Goal: Task Accomplishment & Management: Manage account settings

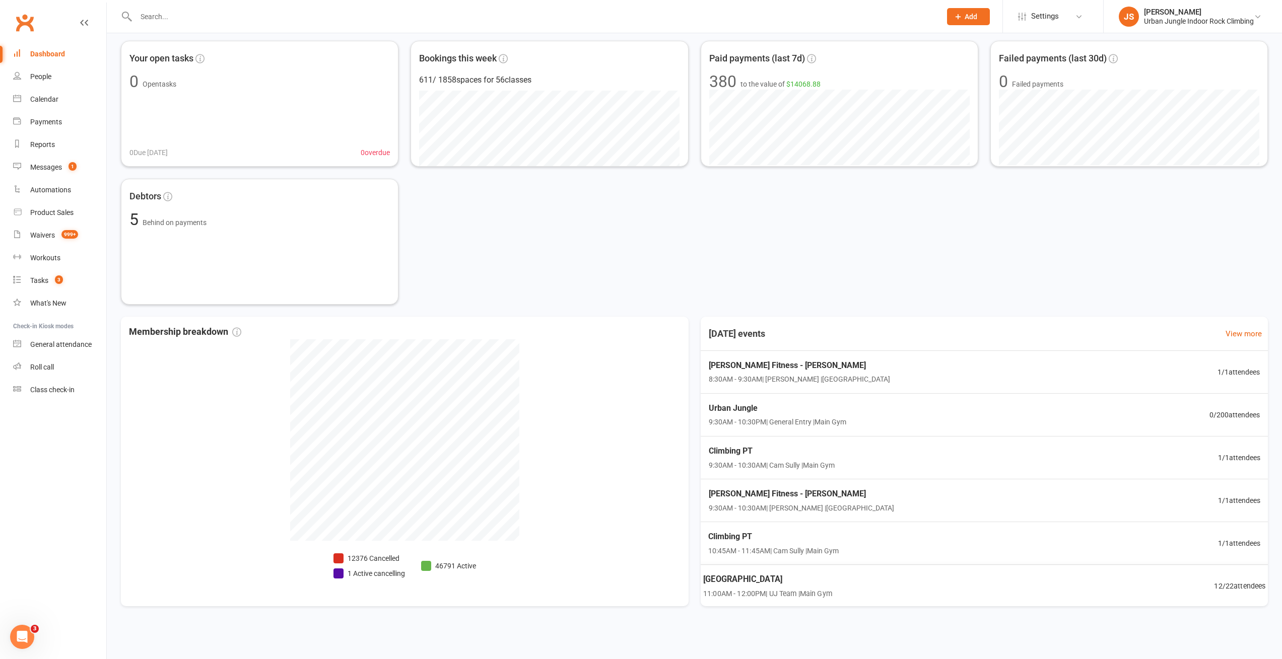
click at [581, 205] on div "Your open tasks 0 Open tasks 0 Due [DATE] 0 overdue Bookings this week 611 / 18…" at bounding box center [694, 173] width 1147 height 264
click at [864, 589] on div "[GEOGRAPHIC_DATA] 11:00AM - 12:00PM | UJ Team | Main Gym 12 / 22 attendees" at bounding box center [983, 587] width 587 height 44
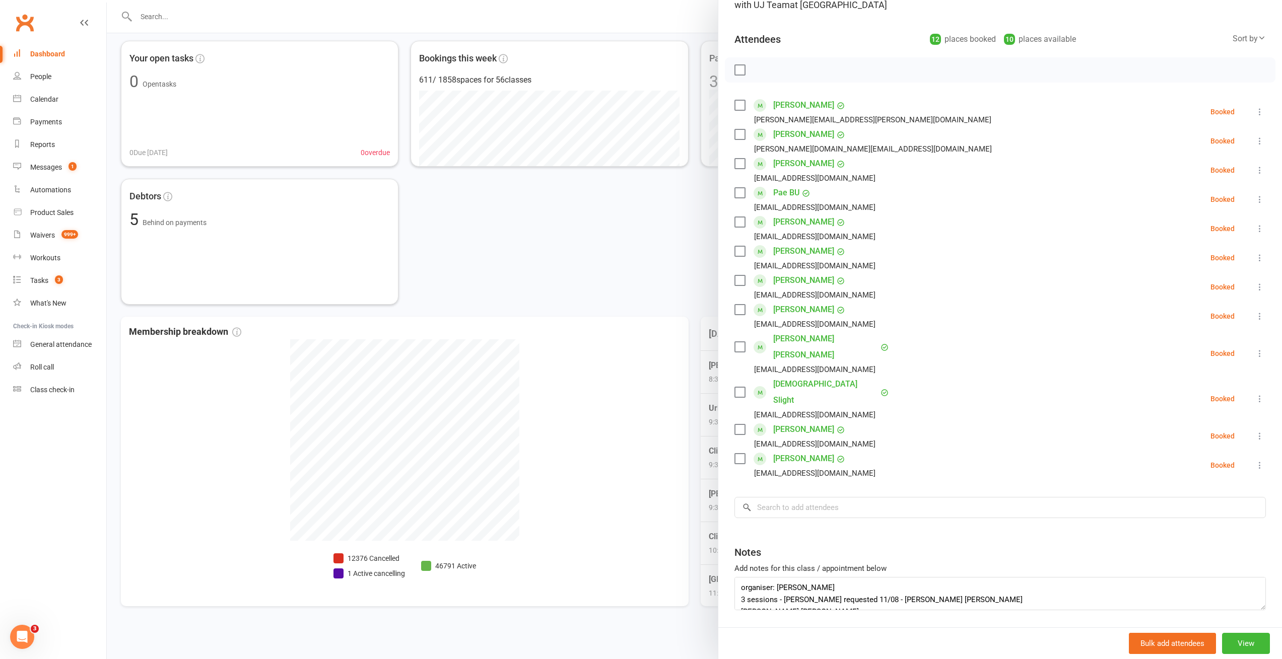
scroll to position [91, 0]
drag, startPoint x: 1245, startPoint y: 576, endPoint x: 1247, endPoint y: 659, distance: 83.1
click at [1247, 659] on div "[GEOGRAPHIC_DATA] Class kiosk mode Roll call 11:00 AM - 12:00 PM, [DATE] with U…" at bounding box center [1000, 329] width 564 height 659
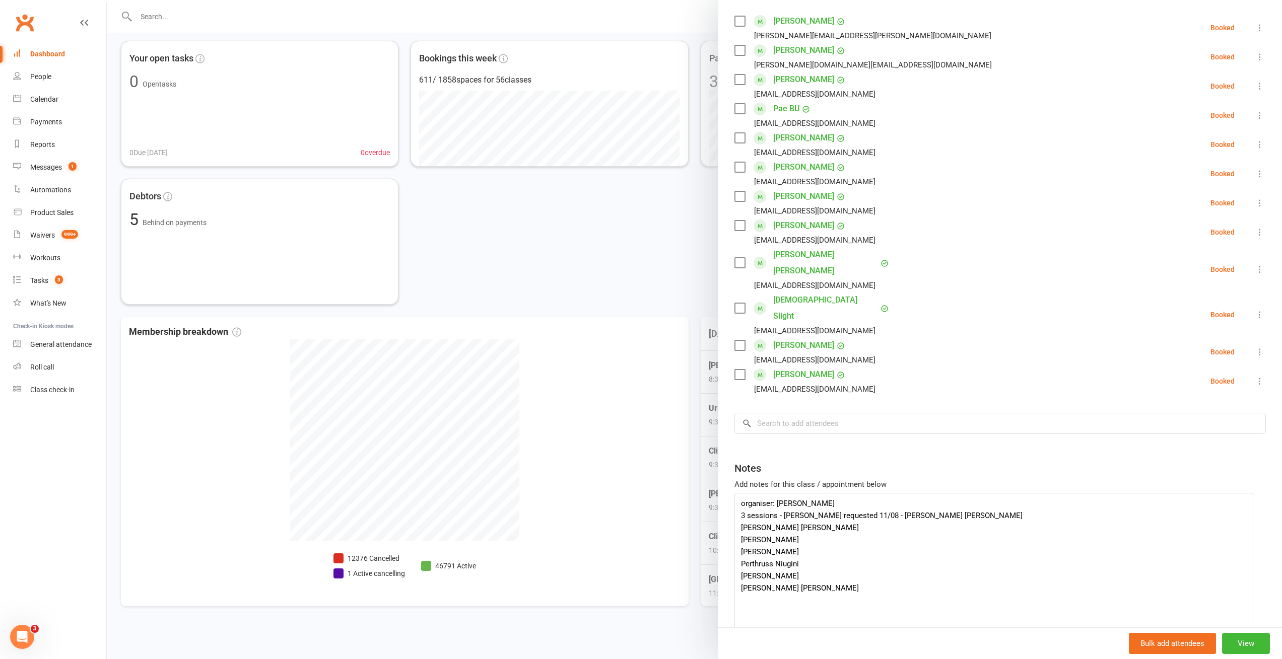
scroll to position [0, 0]
drag, startPoint x: 1248, startPoint y: 575, endPoint x: 1239, endPoint y: 659, distance: 84.6
click at [1239, 659] on div "[GEOGRAPHIC_DATA] Class kiosk mode Roll call 11:00 AM - 12:00 PM, [DATE] with U…" at bounding box center [1000, 329] width 564 height 659
click at [44, 232] on div "Waivers" at bounding box center [42, 235] width 25 height 8
click at [787, 517] on textarea "organiser: [PERSON_NAME] 3 sessions - [PERSON_NAME] requested 11/08 - [PERSON_N…" at bounding box center [990, 593] width 512 height 200
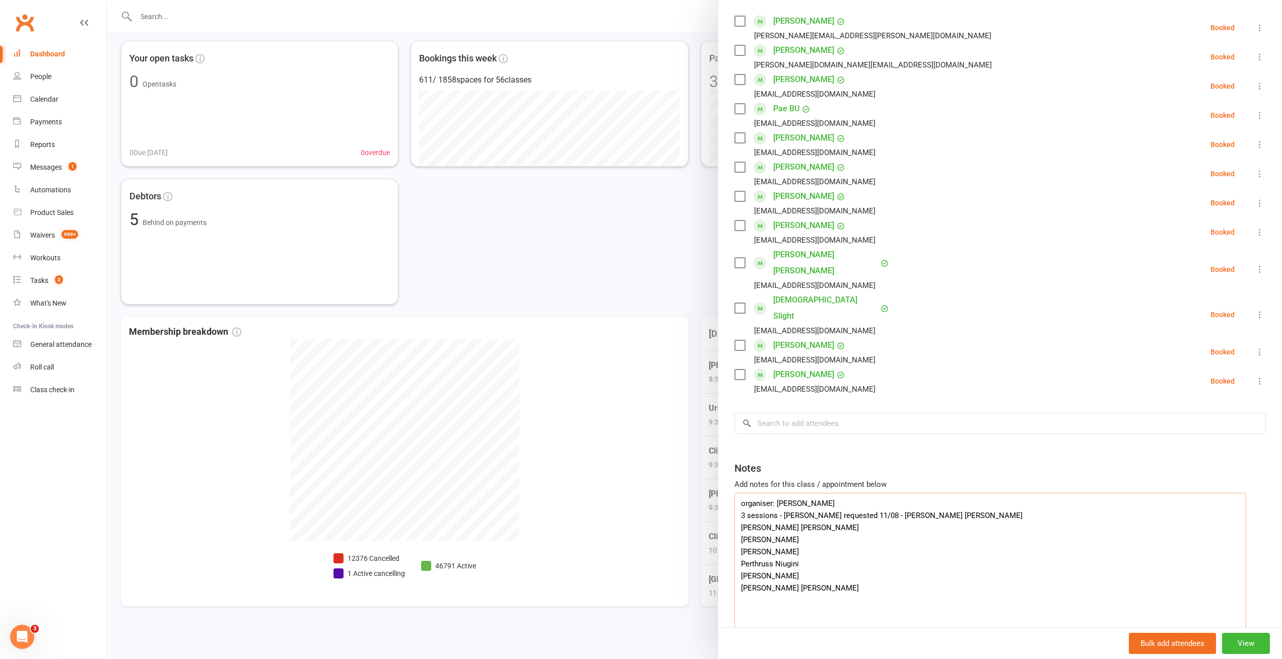
click at [787, 517] on textarea "organiser: [PERSON_NAME] 3 sessions - [PERSON_NAME] requested 11/08 - [PERSON_N…" at bounding box center [990, 593] width 512 height 200
click at [1173, 454] on div "Notes" at bounding box center [999, 466] width 531 height 25
click at [774, 533] on textarea "organiser: [PERSON_NAME] 3 sessions - [PERSON_NAME] requested 11/08 - [PERSON_N…" at bounding box center [990, 593] width 512 height 200
click at [848, 536] on textarea "organiser: [PERSON_NAME] 3 sessions - [PERSON_NAME] requested 11/08 - [PERSON_N…" at bounding box center [990, 593] width 512 height 200
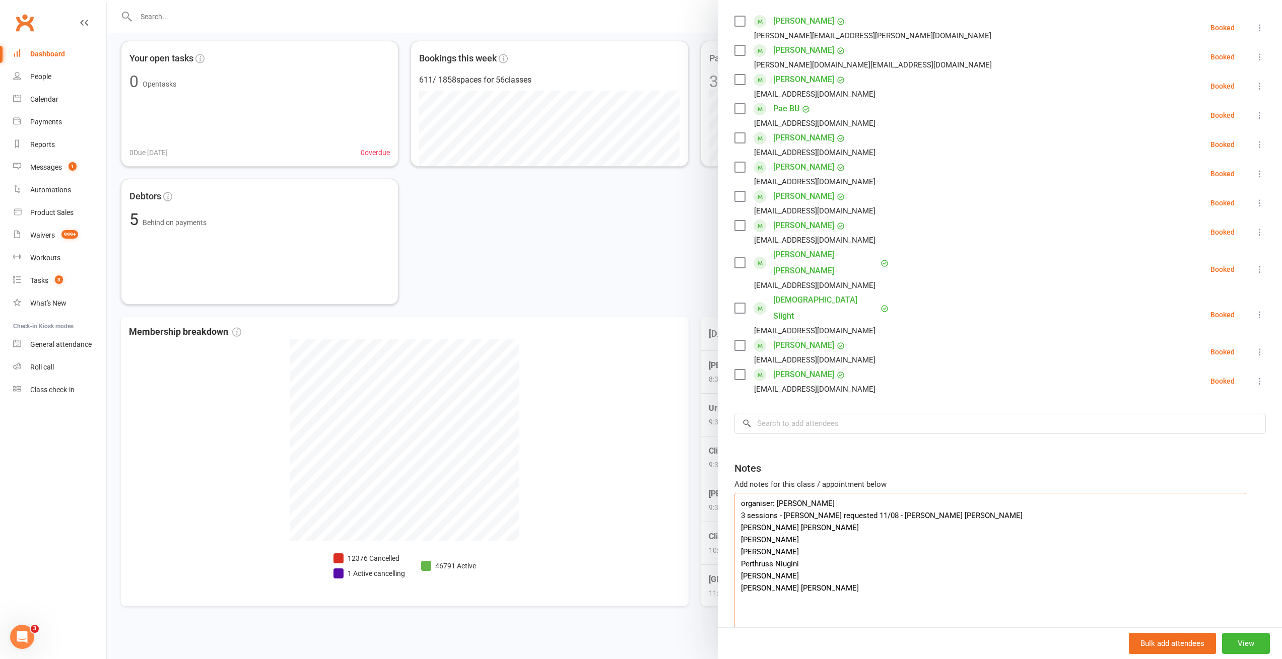
click at [782, 533] on textarea "organiser: [PERSON_NAME] 3 sessions - [PERSON_NAME] requested 11/08 - [PERSON_N…" at bounding box center [990, 593] width 512 height 200
click at [805, 544] on textarea "organiser: [PERSON_NAME] 3 sessions - [PERSON_NAME] requested 11/08 - [PERSON_N…" at bounding box center [990, 593] width 512 height 200
click at [781, 592] on textarea "organiser: [PERSON_NAME] 3 sessions - [PERSON_NAME] requested 11/08 - [PERSON_N…" at bounding box center [990, 593] width 512 height 200
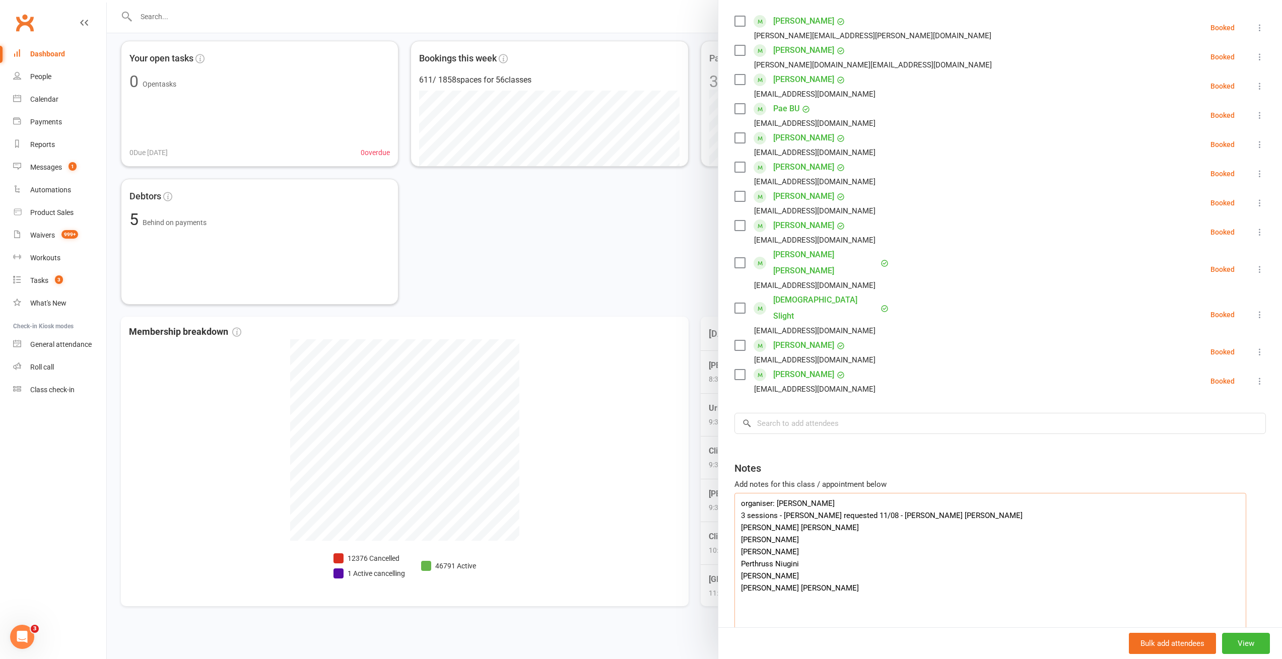
click at [800, 541] on textarea "organiser: [PERSON_NAME] 3 sessions - [PERSON_NAME] requested 11/08 - [PERSON_N…" at bounding box center [990, 593] width 512 height 200
click at [771, 555] on textarea "organiser: [PERSON_NAME] 3 sessions - [PERSON_NAME] requested 11/08 - [PERSON_N…" at bounding box center [990, 593] width 512 height 200
click at [790, 566] on textarea "organiser: [PERSON_NAME] 3 sessions - [PERSON_NAME] requested 11/08 - [PERSON_N…" at bounding box center [990, 593] width 512 height 200
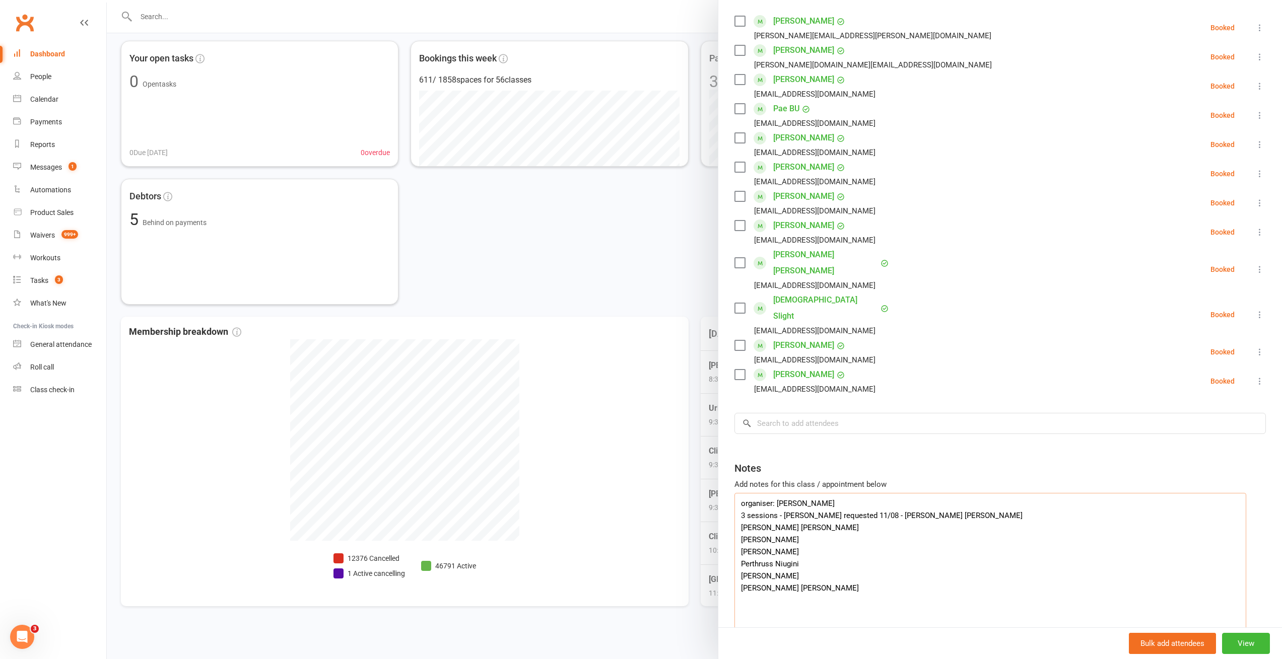
click at [790, 566] on textarea "organiser: [PERSON_NAME] 3 sessions - [PERSON_NAME] requested 11/08 - [PERSON_N…" at bounding box center [990, 593] width 512 height 200
click at [780, 577] on textarea "organiser: [PERSON_NAME] 3 sessions - [PERSON_NAME] requested 11/08 - [PERSON_N…" at bounding box center [990, 593] width 512 height 200
click at [780, 594] on textarea "organiser: [PERSON_NAME] 3 sessions - [PERSON_NAME] requested 11/08 - [PERSON_N…" at bounding box center [990, 593] width 512 height 200
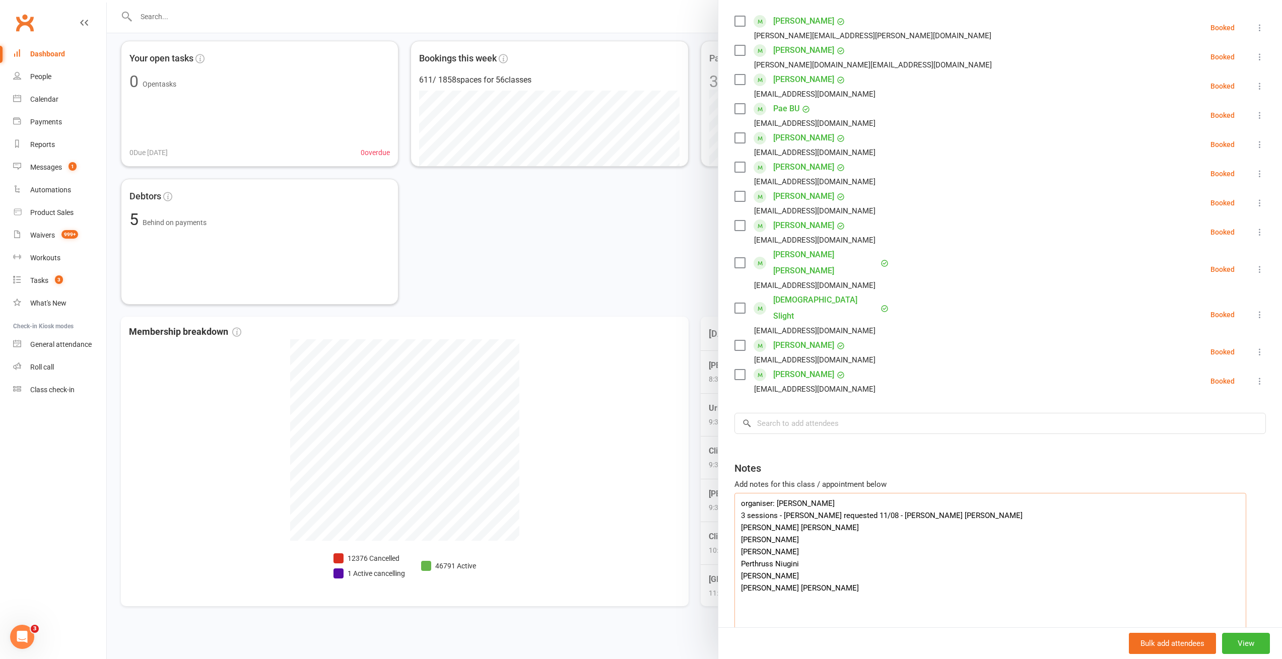
click at [807, 593] on textarea "organiser: [PERSON_NAME] 3 sessions - [PERSON_NAME] requested 11/08 - [PERSON_N…" at bounding box center [990, 593] width 512 height 200
type textarea "organiser: [PERSON_NAME] 3 sessions - [PERSON_NAME] requested 11/08 - [PERSON_N…"
click at [847, 413] on input "search" at bounding box center [999, 423] width 531 height 21
paste input "Perthruss Niugini"
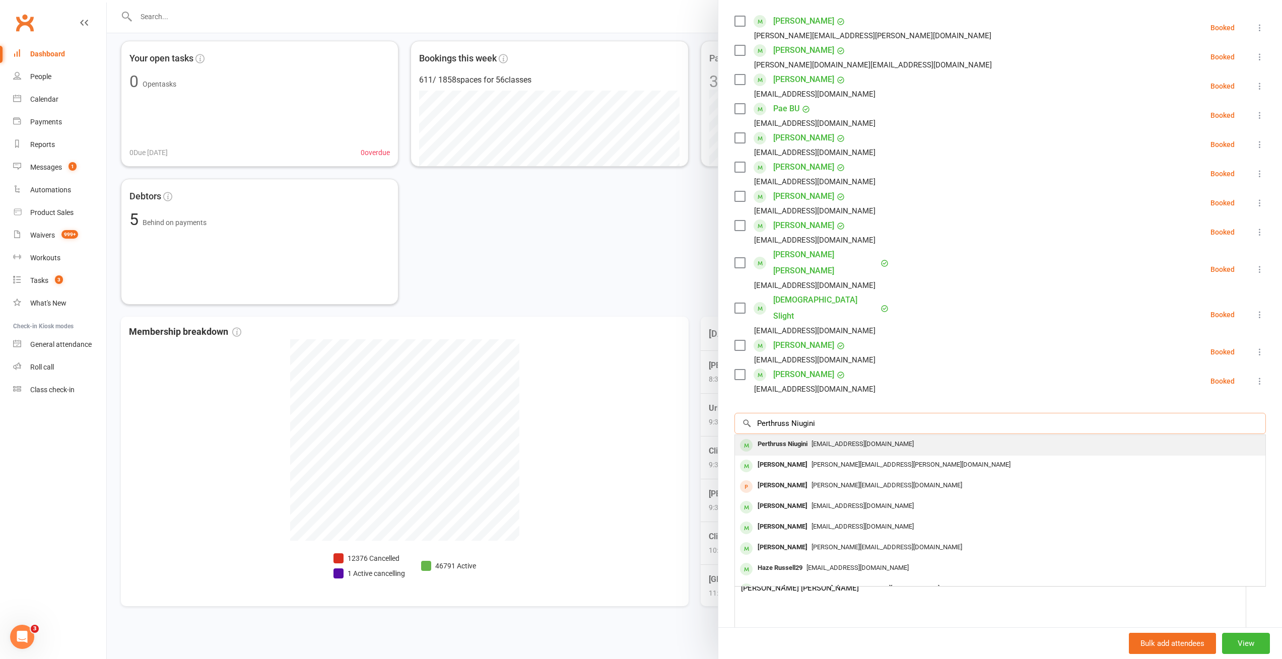
type input "Perthruss Niugini"
click at [856, 440] on span "[EMAIL_ADDRESS][DOMAIN_NAME]" at bounding box center [862, 444] width 102 height 8
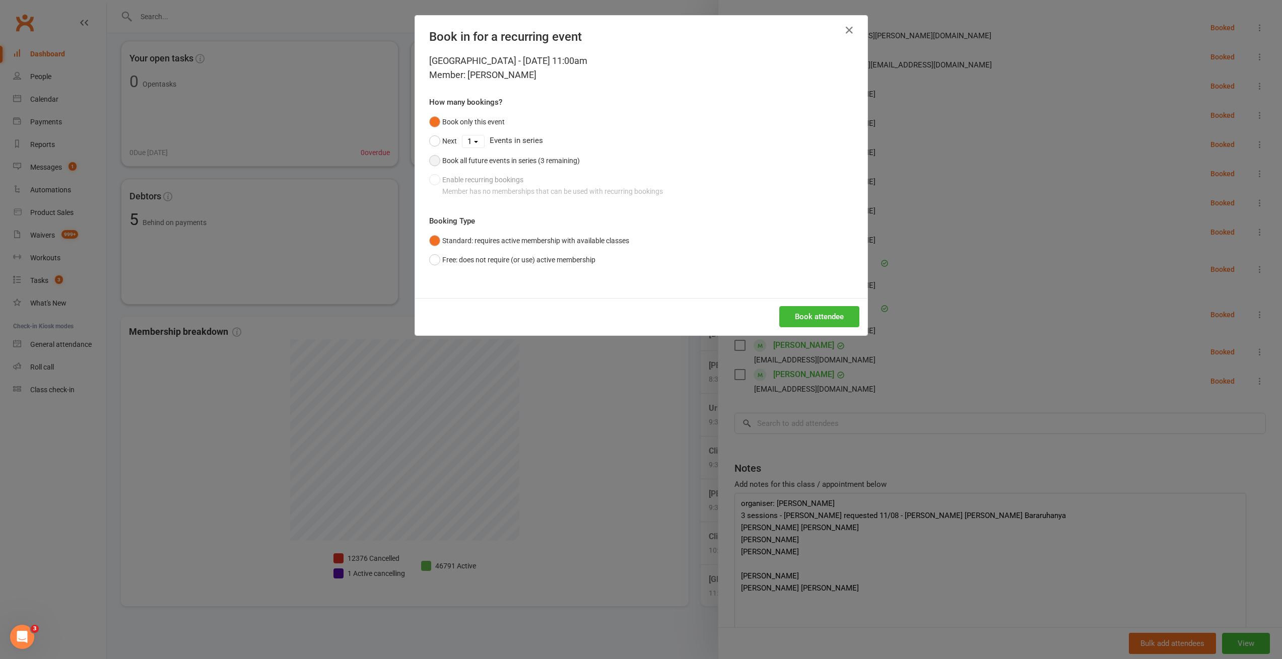
click at [517, 159] on div "Book all future events in series (3 remaining)" at bounding box center [510, 160] width 137 height 11
click at [503, 256] on button "Free: does not require (or use) active membership" at bounding box center [512, 259] width 166 height 19
click at [822, 315] on button "Book attendee" at bounding box center [819, 316] width 80 height 21
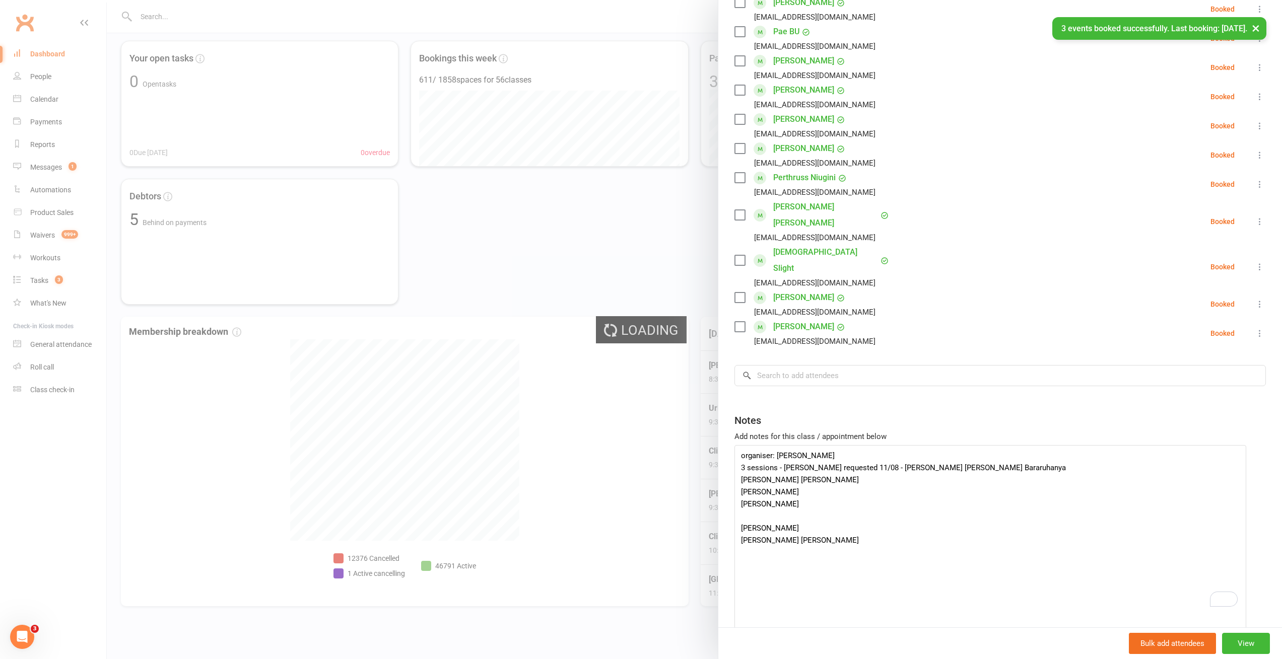
scroll to position [288, 0]
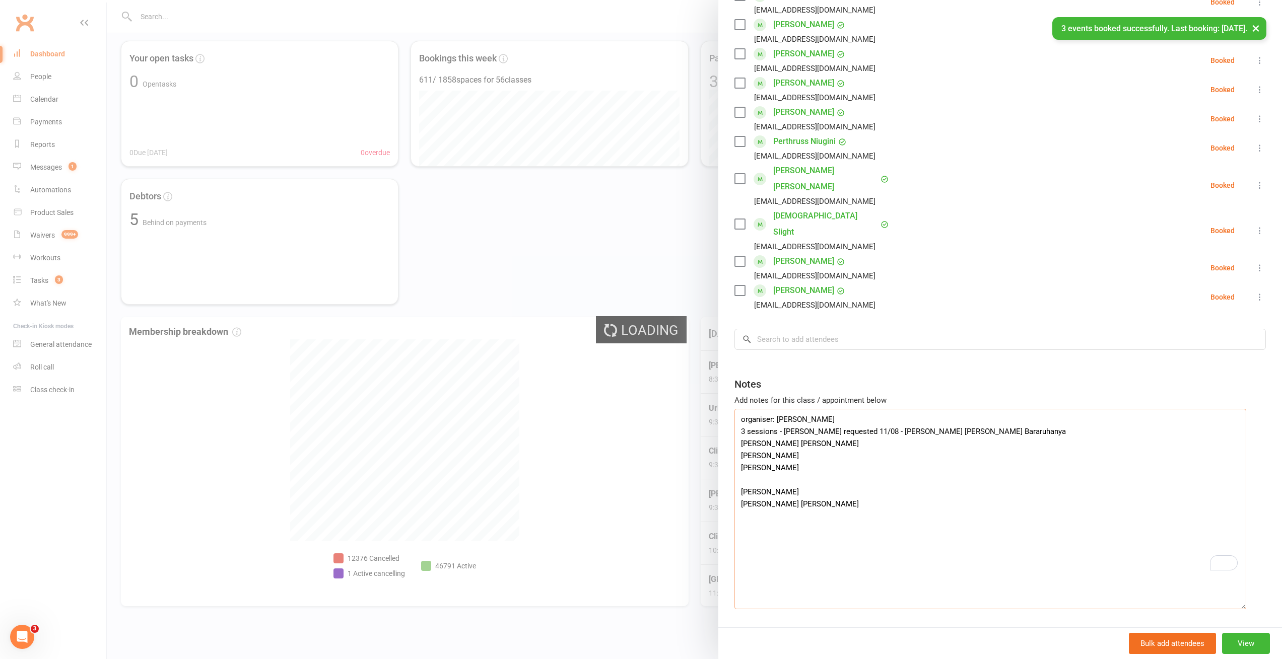
click at [750, 519] on textarea "organiser: [PERSON_NAME] 3 sessions - [PERSON_NAME] requested 11/08 - [PERSON_N…" at bounding box center [990, 509] width 512 height 200
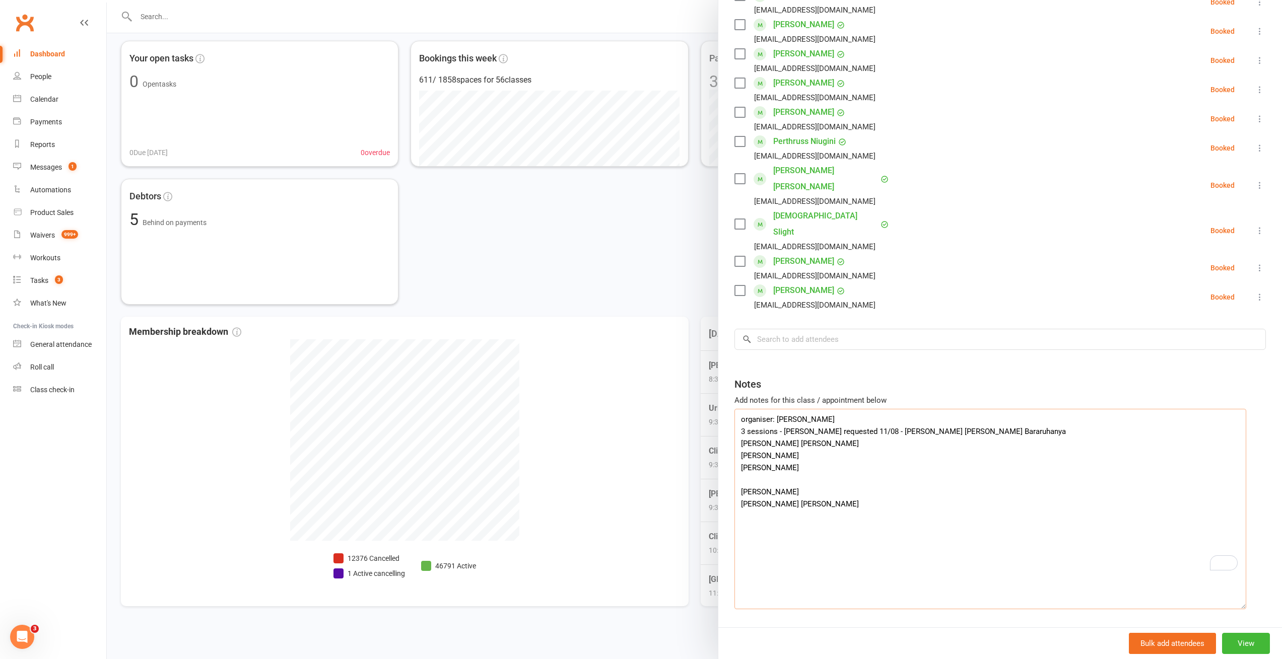
click at [773, 534] on textarea "organiser: [PERSON_NAME] 3 sessions - [PERSON_NAME] requested 11/08 - [PERSON_N…" at bounding box center [990, 509] width 512 height 200
click at [744, 546] on textarea "organiser: [PERSON_NAME] 3 sessions - [PERSON_NAME] requested 11/08 - [PERSON_N…" at bounding box center [990, 509] width 512 height 200
click at [792, 329] on input "search" at bounding box center [999, 339] width 531 height 21
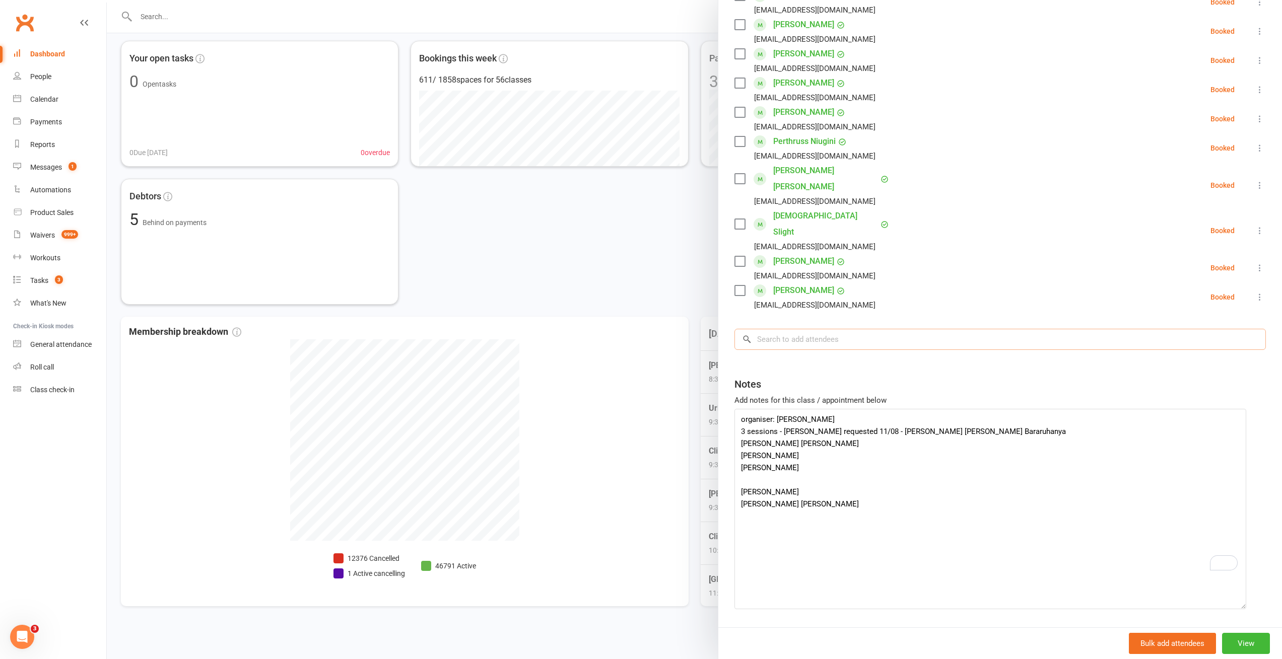
paste input "[PERSON_NAME]"
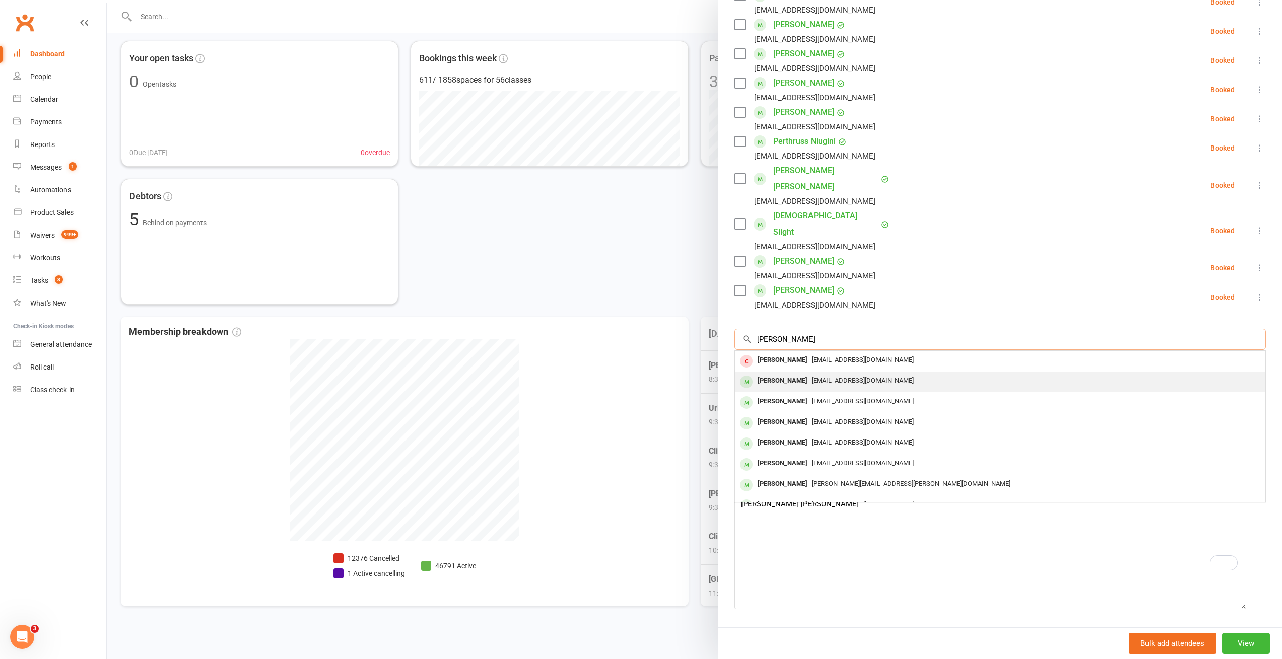
type input "[PERSON_NAME]"
click at [841, 377] on span "[EMAIL_ADDRESS][DOMAIN_NAME]" at bounding box center [862, 381] width 102 height 8
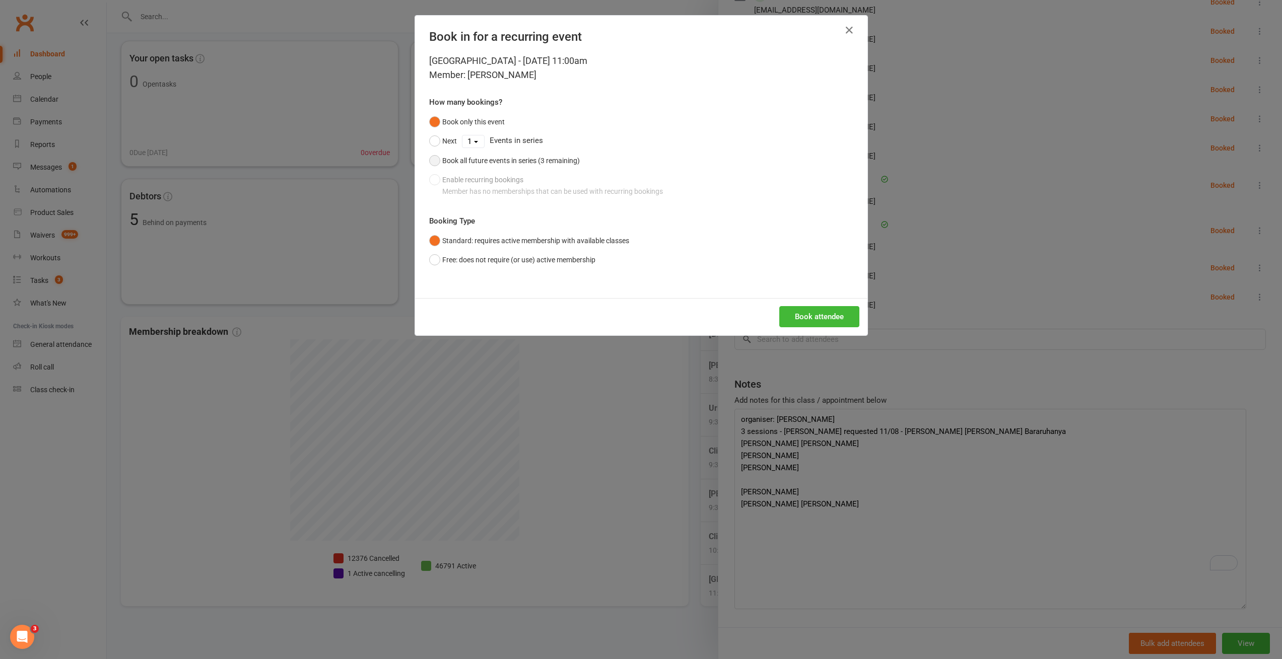
click at [480, 163] on div "Book all future events in series (3 remaining)" at bounding box center [510, 160] width 137 height 11
click at [467, 263] on button "Free: does not require (or use) active membership" at bounding box center [512, 259] width 166 height 19
click at [814, 316] on button "Book attendee" at bounding box center [819, 316] width 80 height 21
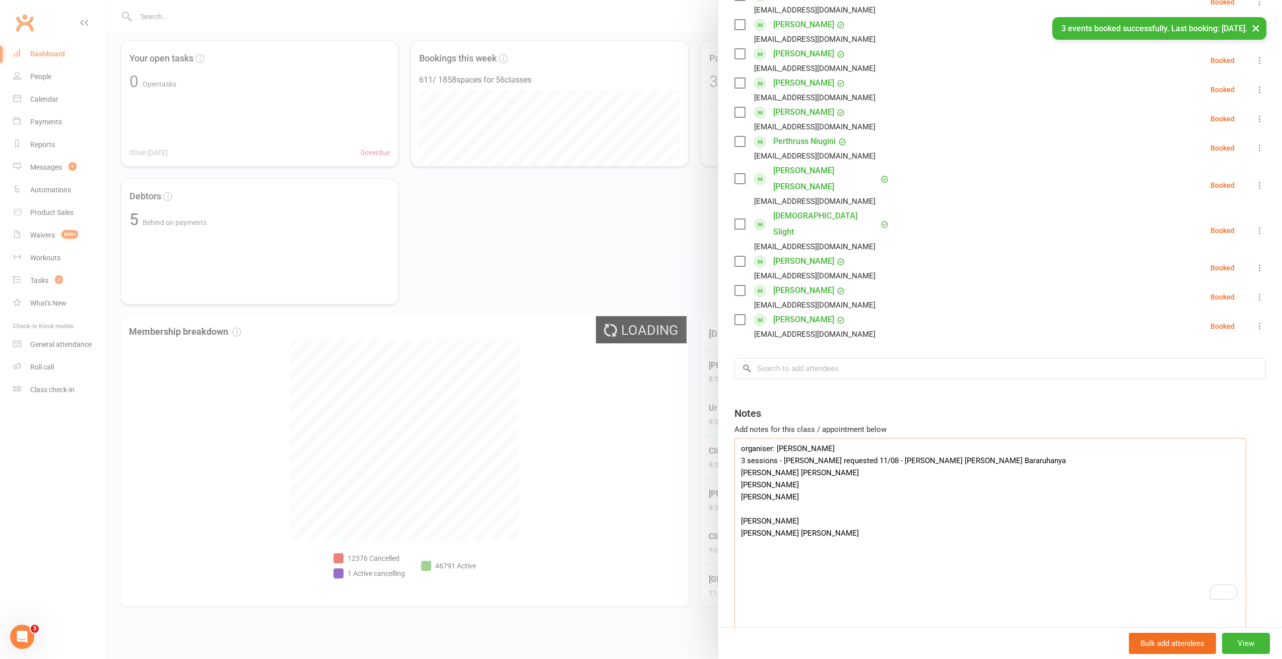
click at [796, 574] on textarea "organiser: [PERSON_NAME] 3 sessions - [PERSON_NAME] requested 11/08 - [PERSON_N…" at bounding box center [990, 538] width 512 height 200
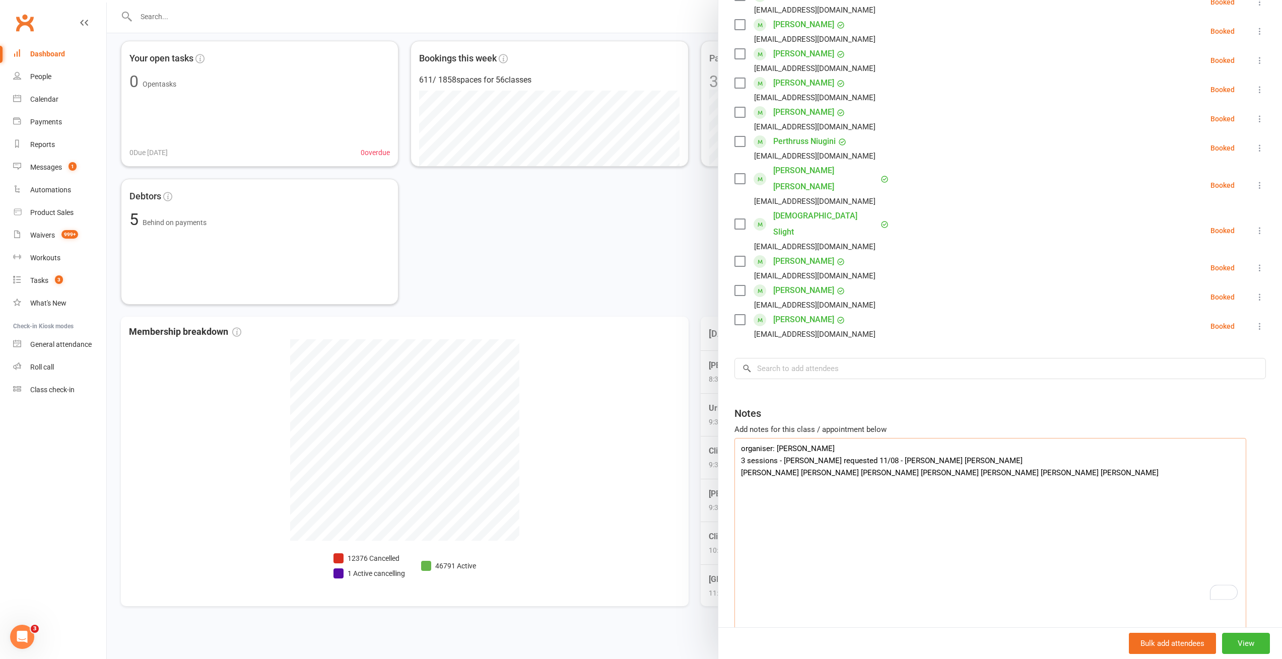
click at [741, 464] on textarea "organiser: [PERSON_NAME] 3 sessions - [PERSON_NAME] requested 11/08 - [PERSON_N…" at bounding box center [990, 538] width 512 height 200
click at [785, 463] on textarea "organiser: [PERSON_NAME] 3 sessions - [PERSON_NAME] requested 11/08 - [PERSON_N…" at bounding box center [990, 538] width 512 height 200
type textarea "organiser: [PERSON_NAME] 3 sessions - [PERSON_NAME] requested 11/08 - [PERSON_N…"
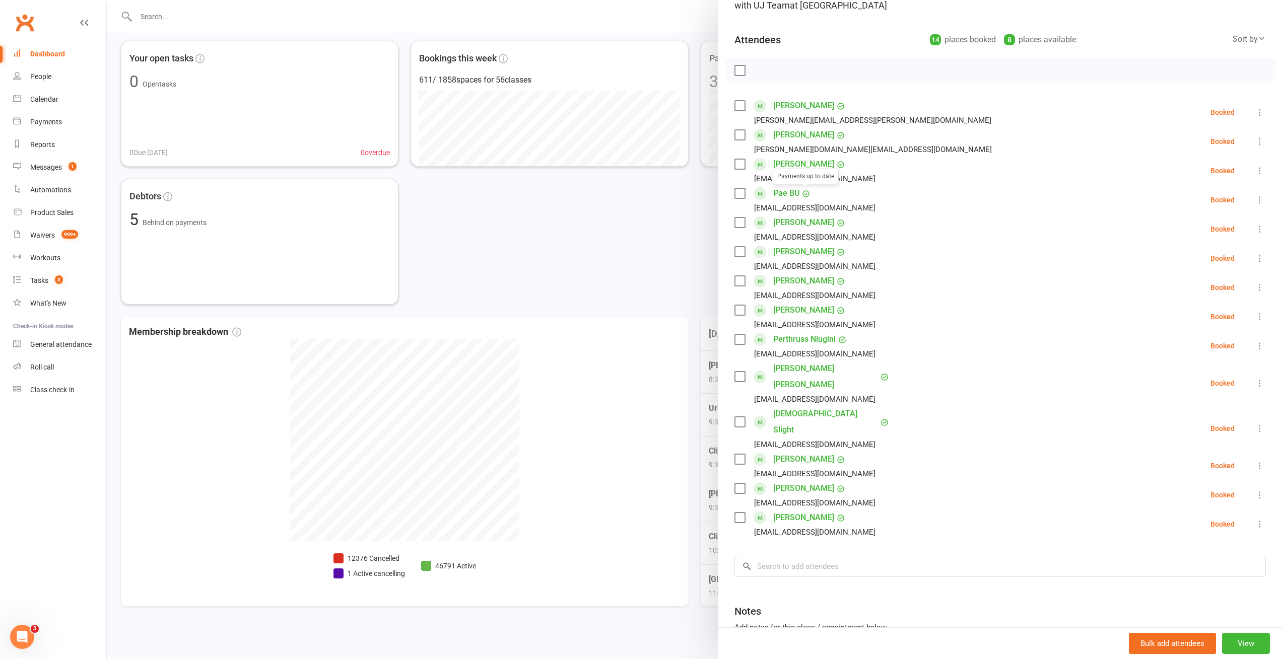
scroll to position [317, 0]
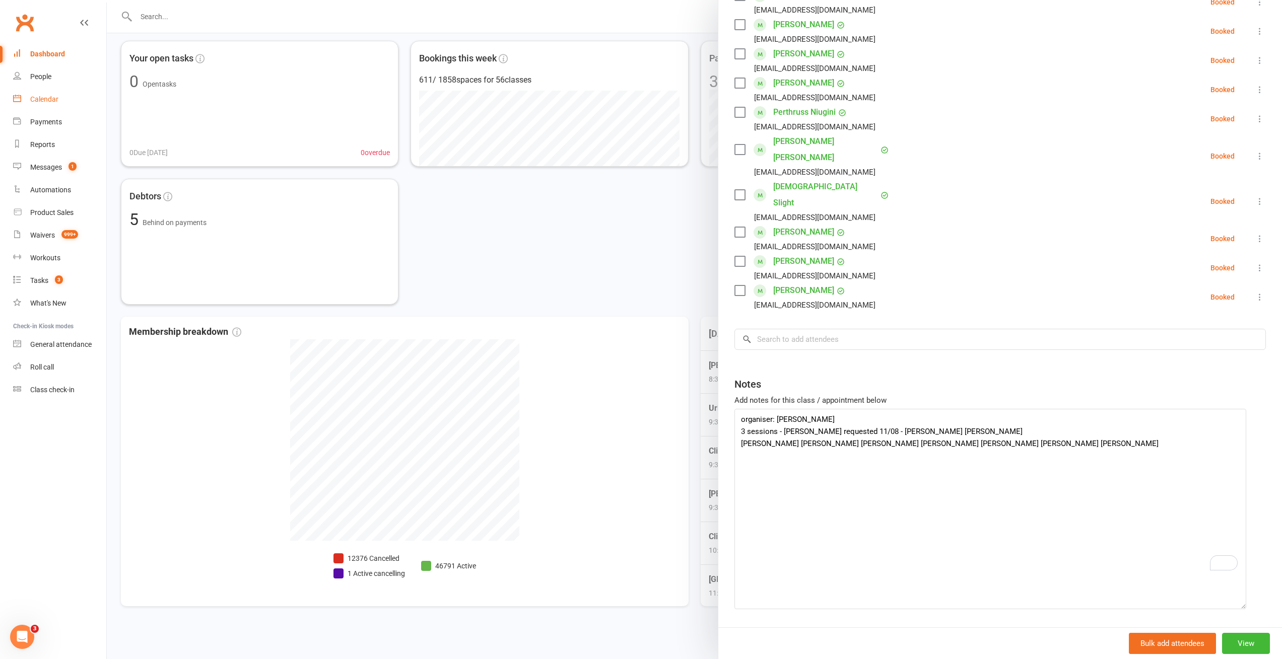
click at [49, 101] on div "Calendar" at bounding box center [44, 99] width 28 height 8
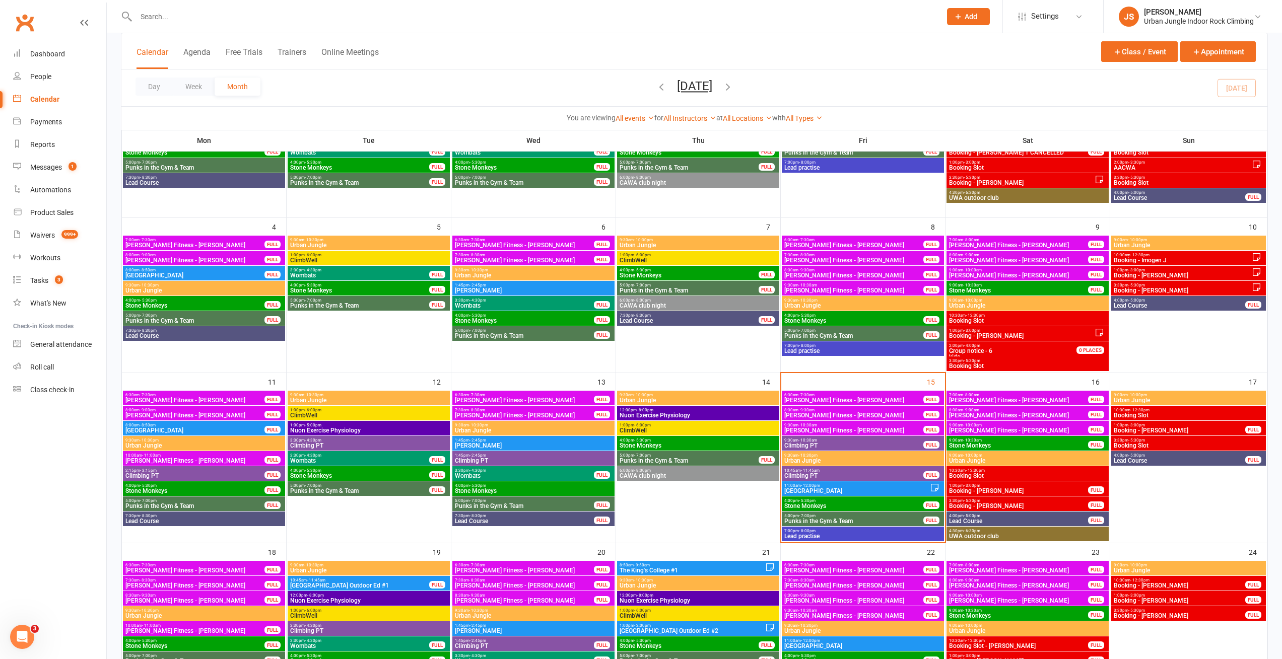
scroll to position [181, 0]
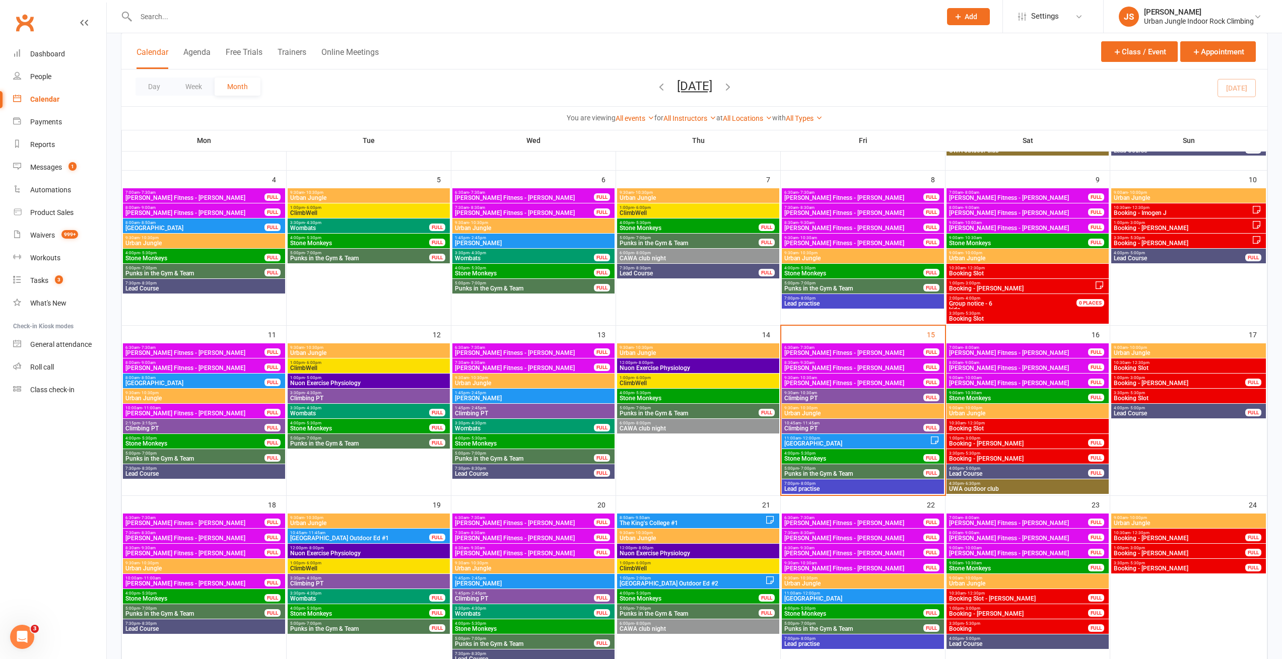
click at [999, 444] on span "Booking - [PERSON_NAME]" at bounding box center [1018, 444] width 140 height 6
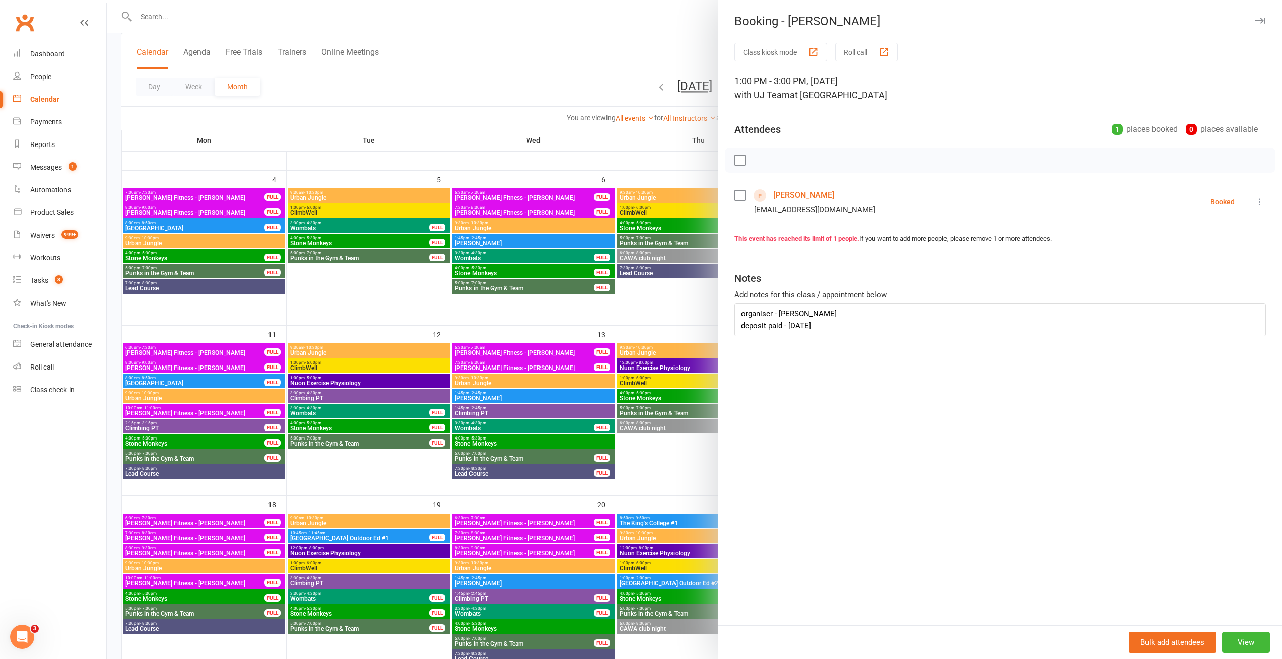
click at [665, 313] on div at bounding box center [694, 329] width 1175 height 659
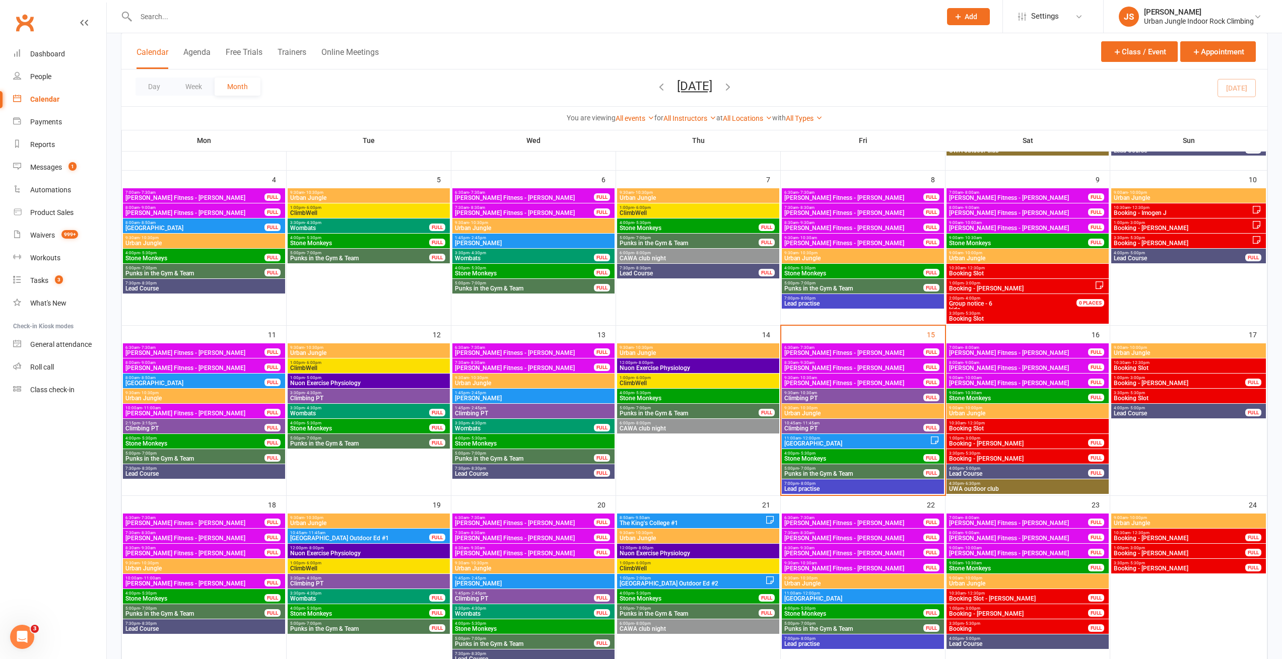
click at [998, 459] on span "Booking - [PERSON_NAME]" at bounding box center [1018, 459] width 140 height 6
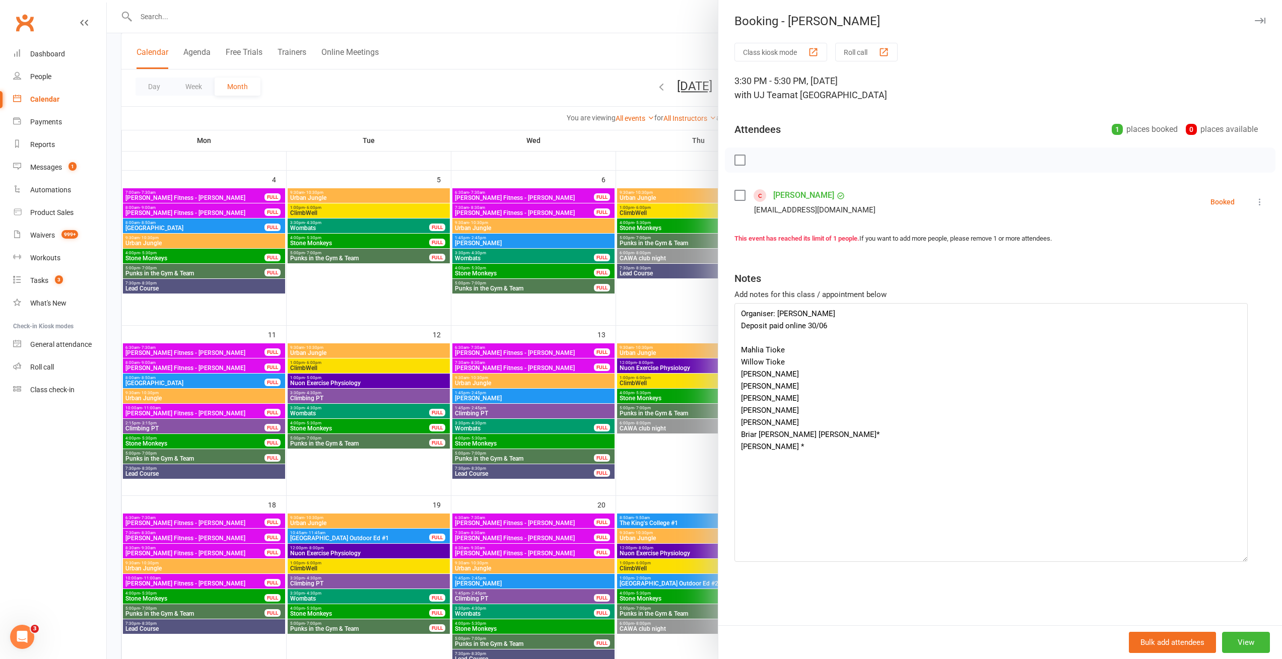
drag, startPoint x: 1254, startPoint y: 334, endPoint x: 1240, endPoint y: 559, distance: 226.0
click at [1240, 559] on textarea "Organiser: [PERSON_NAME] Deposit paid online 30/06 Mahlia Tioke Willow Tioke [P…" at bounding box center [990, 432] width 513 height 259
click at [667, 303] on div at bounding box center [694, 329] width 1175 height 659
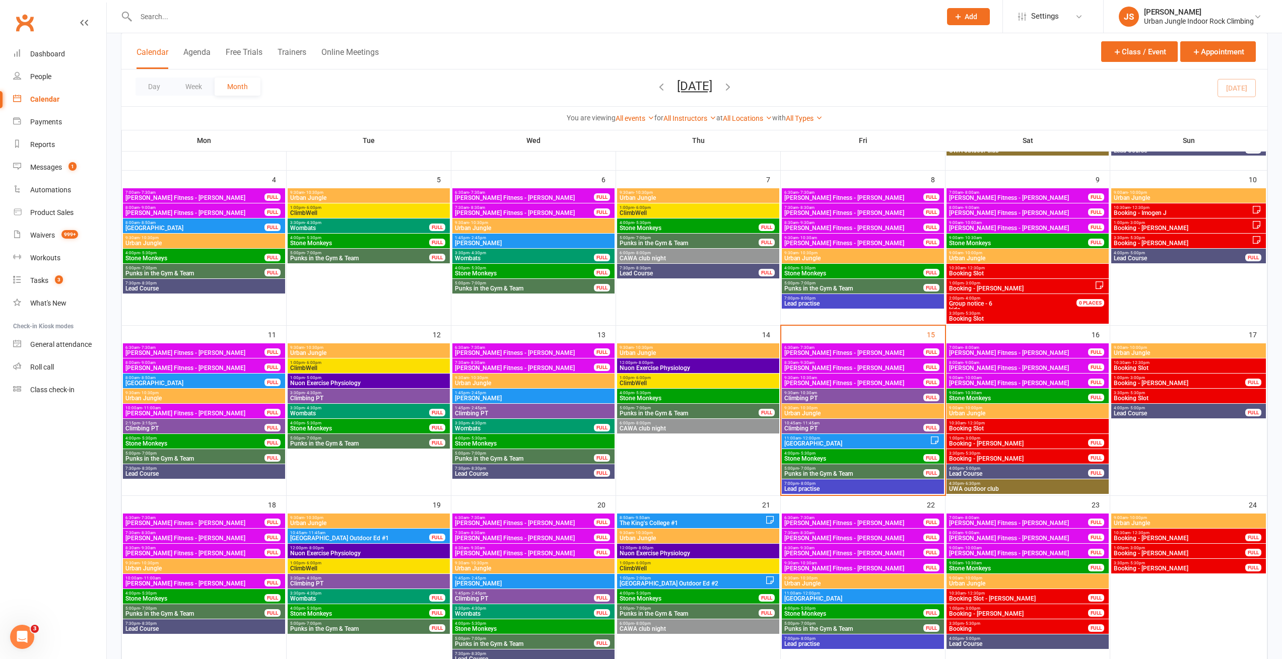
click at [981, 459] on span "Booking - [PERSON_NAME]" at bounding box center [1018, 459] width 140 height 6
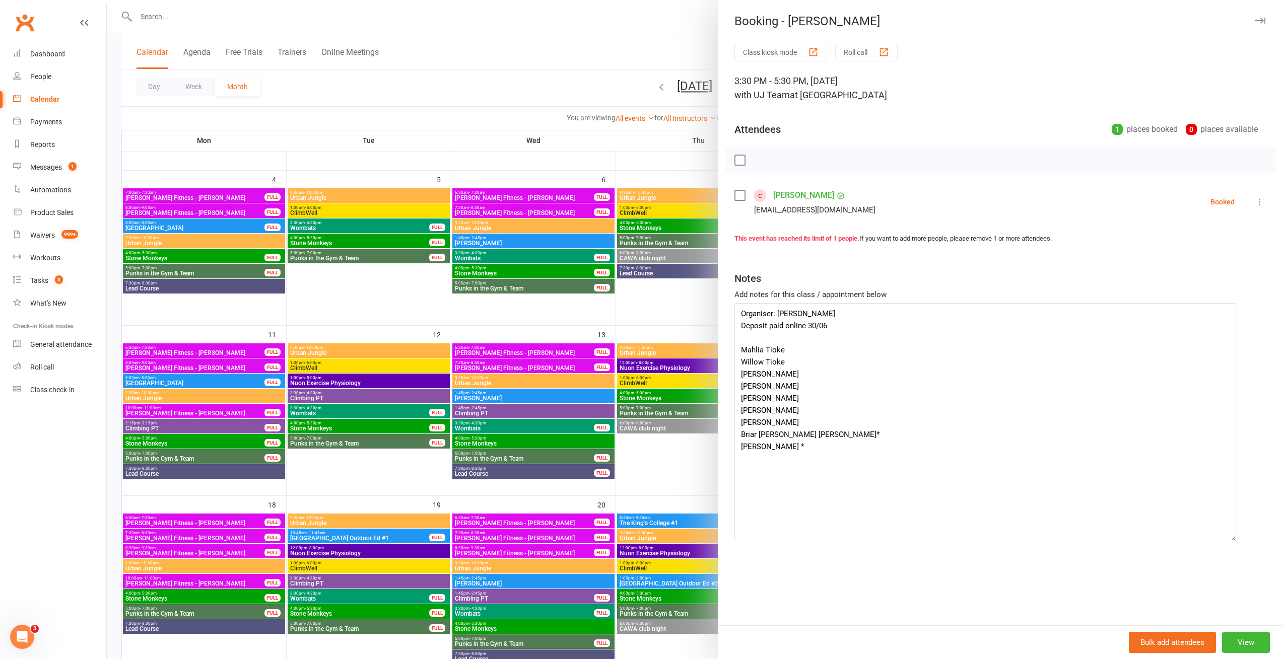
drag, startPoint x: 1252, startPoint y: 333, endPoint x: 1226, endPoint y: 538, distance: 206.6
click at [1226, 538] on textarea "Organiser: [PERSON_NAME] Deposit paid online 30/06 Mahlia Tioke Willow Tioke [P…" at bounding box center [985, 422] width 502 height 238
click at [674, 307] on div at bounding box center [694, 329] width 1175 height 659
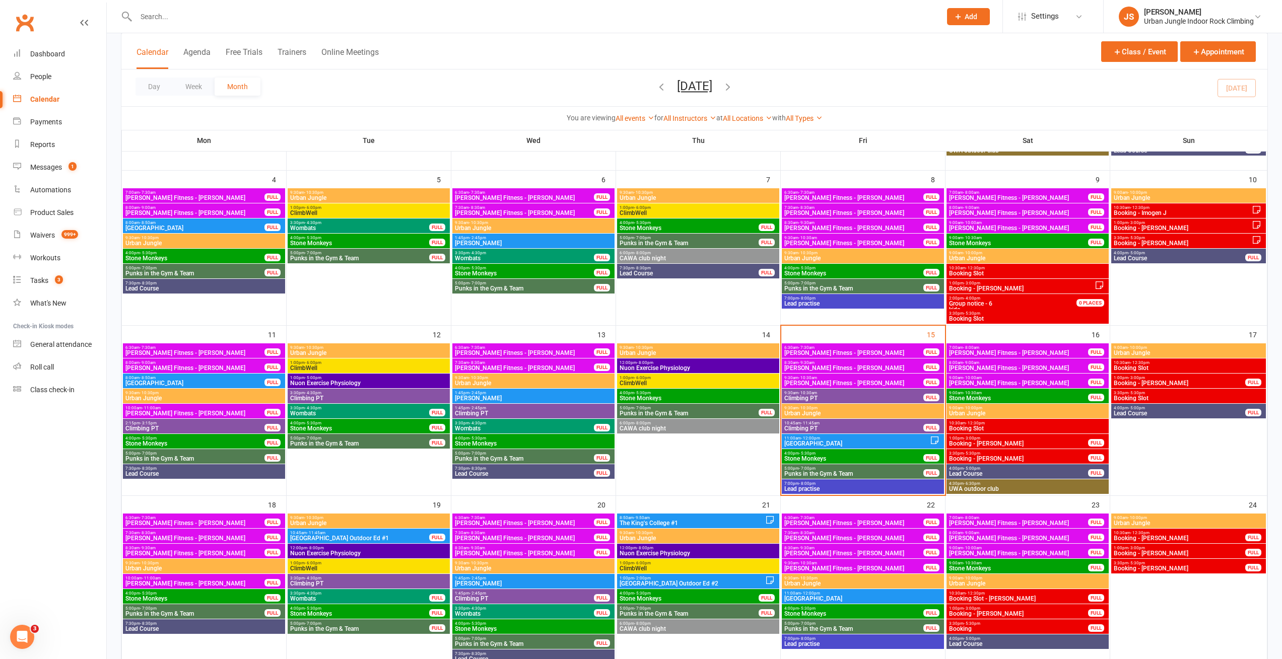
click at [1064, 443] on span "Booking - [PERSON_NAME]" at bounding box center [1018, 444] width 140 height 6
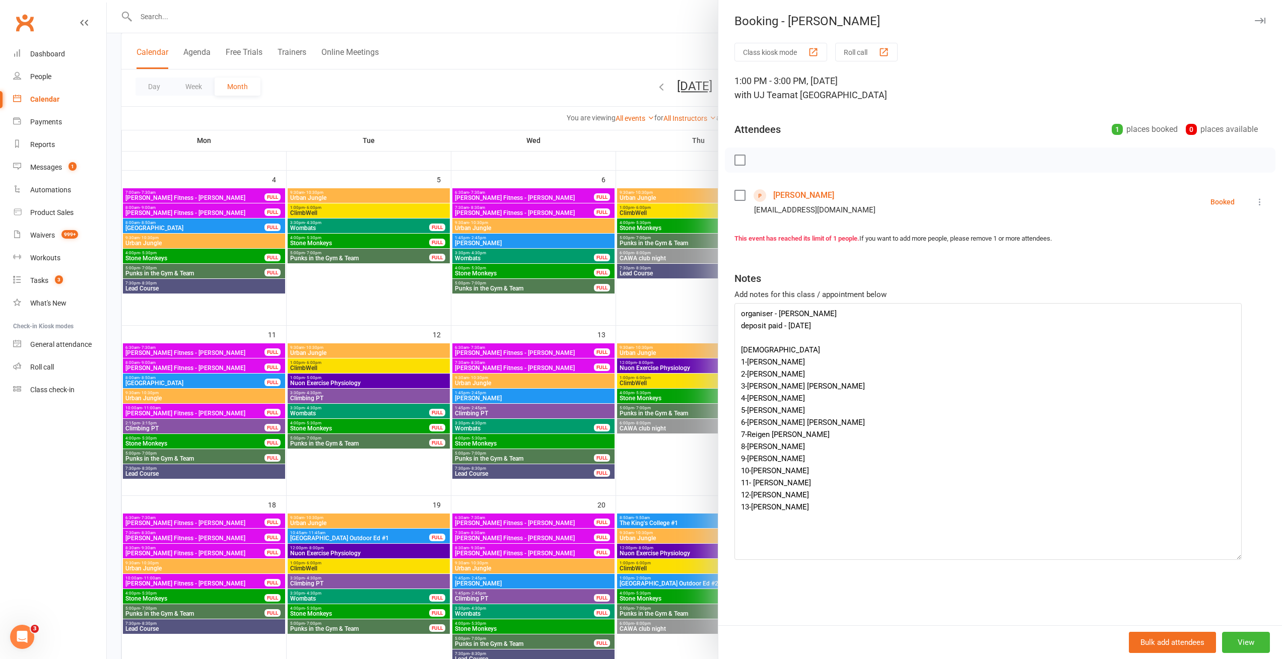
drag, startPoint x: 1255, startPoint y: 333, endPoint x: 1235, endPoint y: 556, distance: 224.5
click at [1235, 556] on textarea "organiser - [PERSON_NAME] deposit paid - [DATE] [DEMOGRAPHIC_DATA] 1-[PERSON_NA…" at bounding box center [987, 431] width 507 height 257
click at [786, 339] on textarea "organiser - [PERSON_NAME] deposit paid - [DATE] [DEMOGRAPHIC_DATA] 1-[PERSON_NA…" at bounding box center [987, 431] width 507 height 257
type textarea "organiser - [PERSON_NAME] deposit paid - [DATE] [DEMOGRAPHIC_DATA] 1-[PERSON_NA…"
click at [672, 308] on div at bounding box center [694, 329] width 1175 height 659
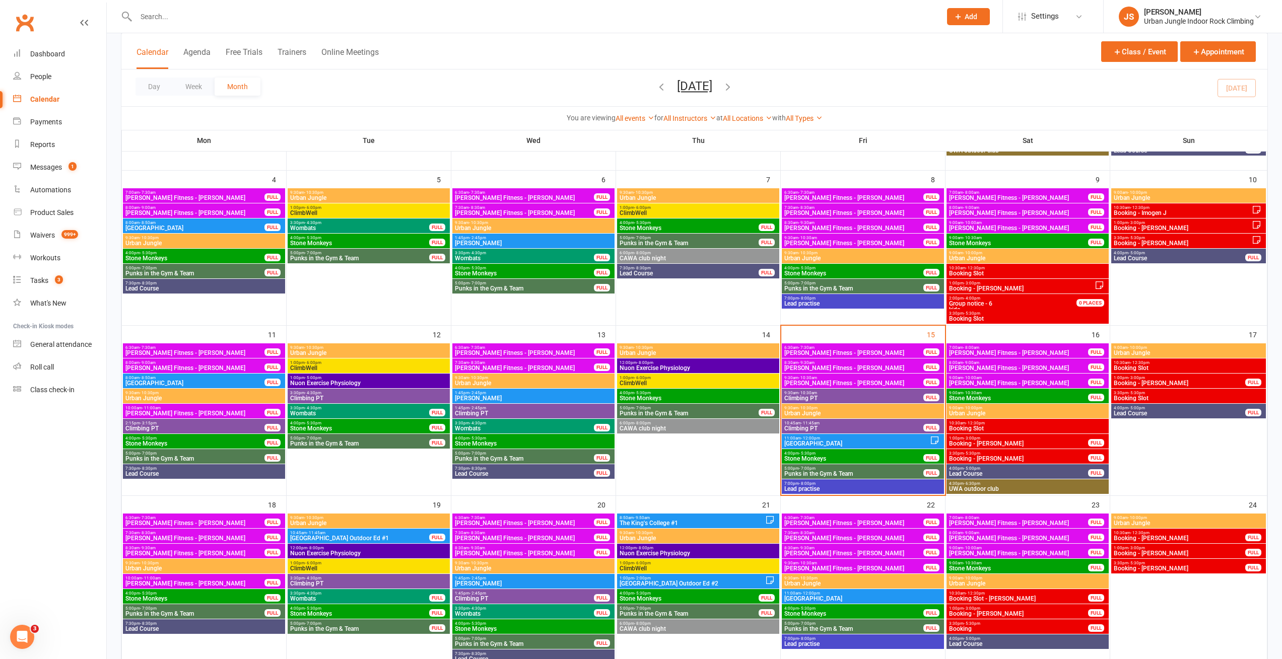
click at [1156, 381] on span "Booking - [PERSON_NAME]" at bounding box center [1179, 383] width 132 height 6
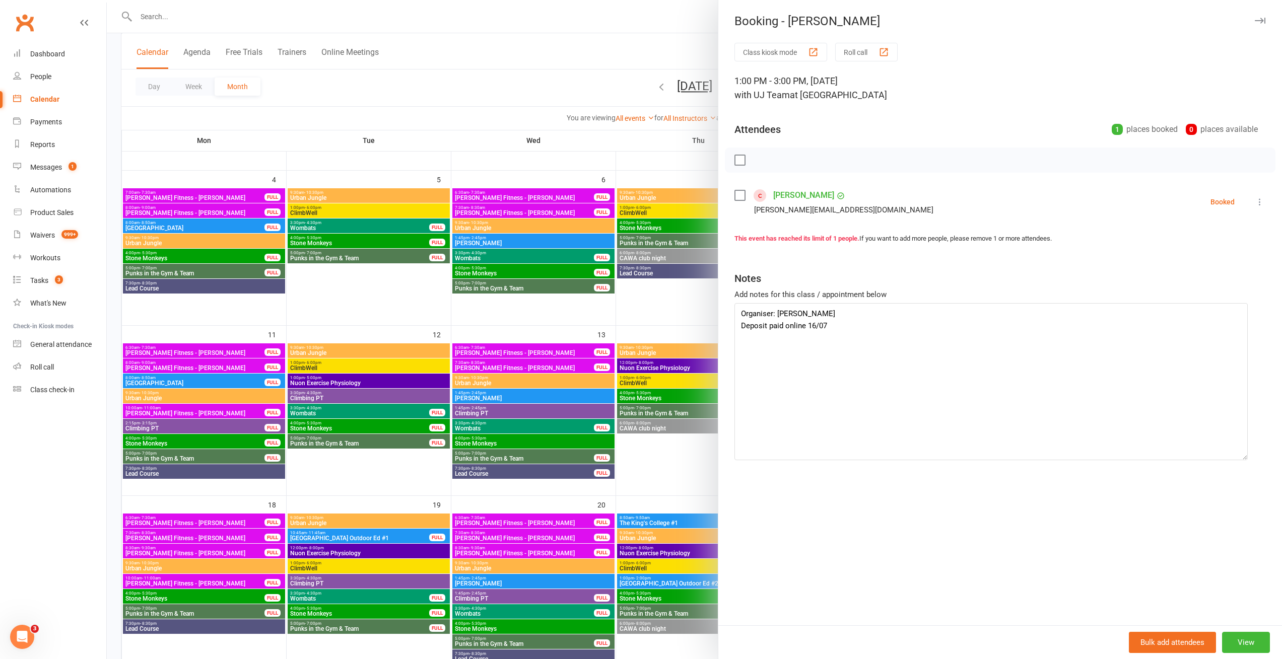
drag, startPoint x: 1256, startPoint y: 333, endPoint x: 1242, endPoint y: 457, distance: 124.7
click at [1242, 457] on textarea "Organiser: [PERSON_NAME] Deposit paid online 16/07" at bounding box center [990, 381] width 513 height 157
click at [790, 194] on link "[PERSON_NAME]" at bounding box center [803, 195] width 61 height 16
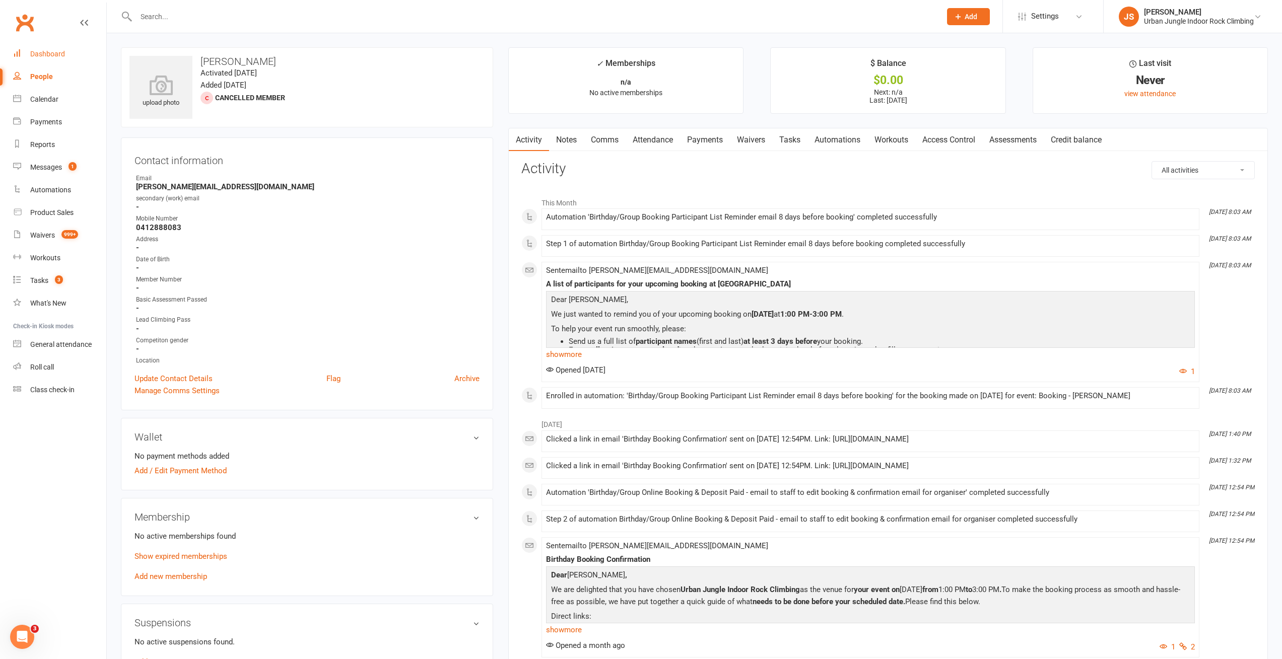
click at [51, 54] on div "Dashboard" at bounding box center [47, 54] width 35 height 8
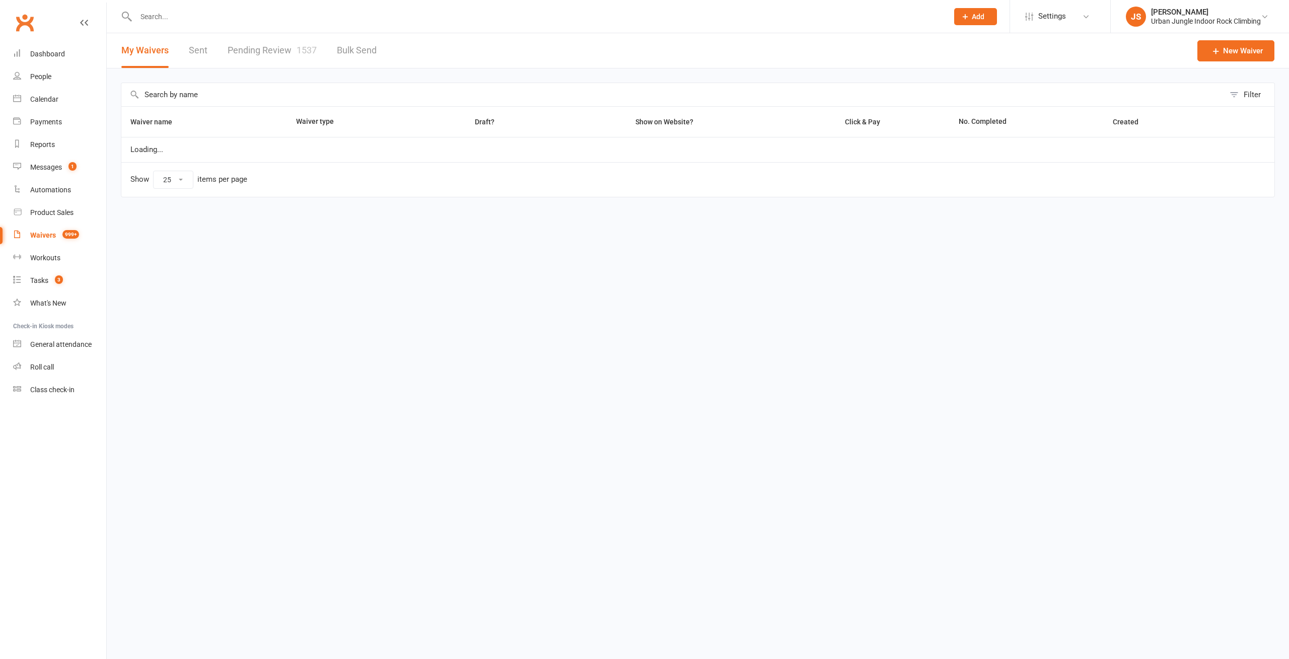
select select "25"
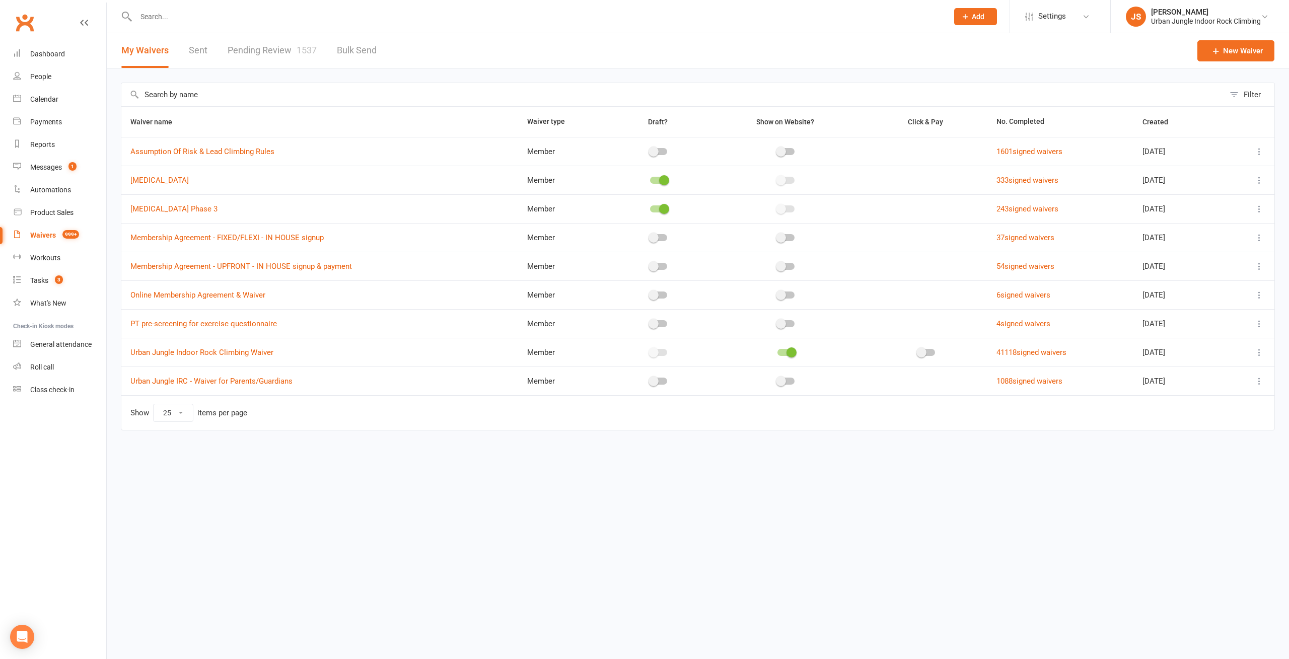
click at [256, 47] on link "Pending Review 1537" at bounding box center [272, 50] width 89 height 35
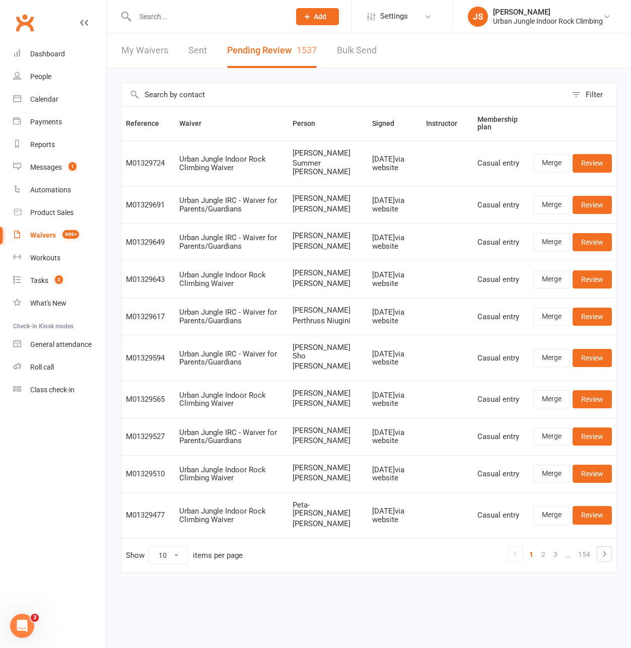
click at [217, 97] on input "text" at bounding box center [343, 94] width 445 height 23
paste input "Akabar"
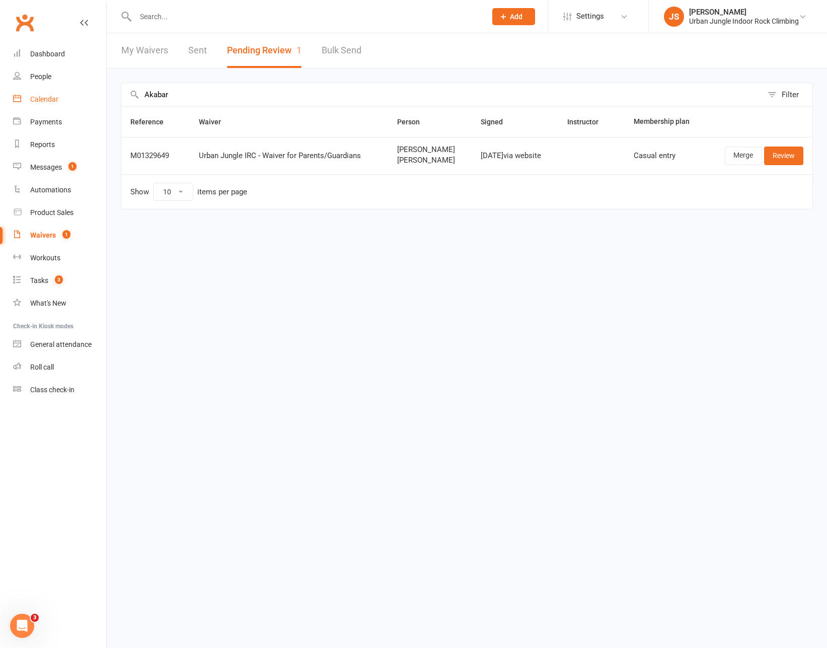
drag, startPoint x: 188, startPoint y: 95, endPoint x: 64, endPoint y: 97, distance: 123.9
click at [64, 97] on ui-view "Prospect Member Non-attending contact Class / event Appointment Task Membership…" at bounding box center [413, 120] width 827 height 235
paste input "Bararuhanya"
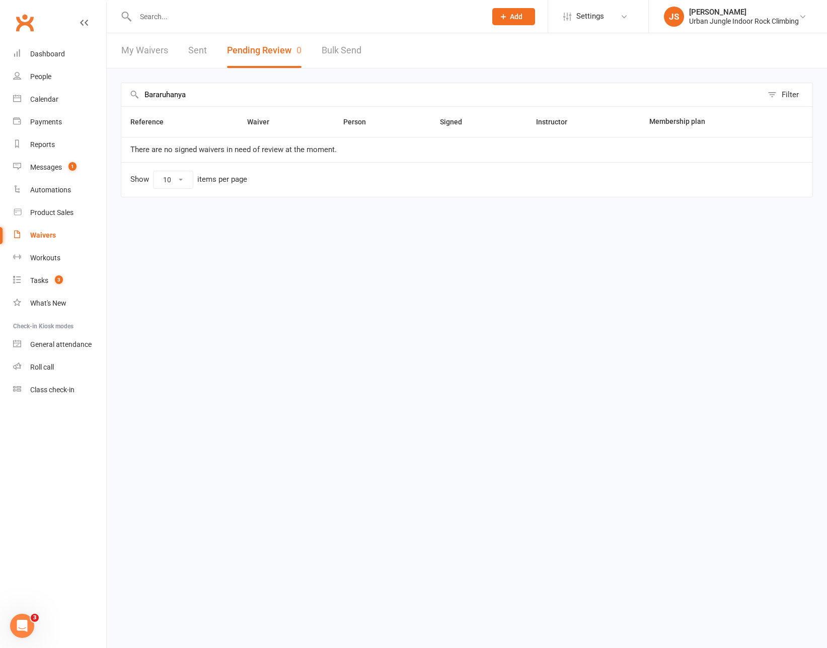
paste input "Bararuhanya"
drag, startPoint x: 177, startPoint y: 92, endPoint x: 111, endPoint y: 92, distance: 65.5
click at [111, 92] on div "BararuhanyaBararuhanya Filter Reference Waiver Person Signed Instructor Members…" at bounding box center [467, 146] width 721 height 157
paste input "text"
drag, startPoint x: 195, startPoint y: 94, endPoint x: 79, endPoint y: 100, distance: 116.0
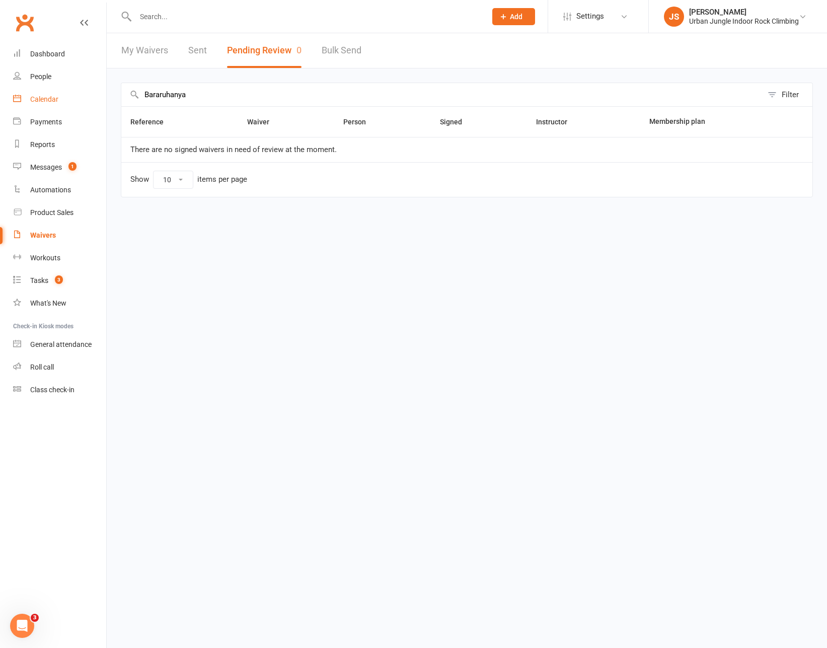
click at [79, 100] on ui-view "Prospect Member Non-attending contact Class / event Appointment Task Membership…" at bounding box center [413, 114] width 827 height 223
paste input "Estanislao"
type input "EstanislaoEstanislao"
click at [240, 97] on input "EstanislaoEstanislao" at bounding box center [442, 94] width 642 height 23
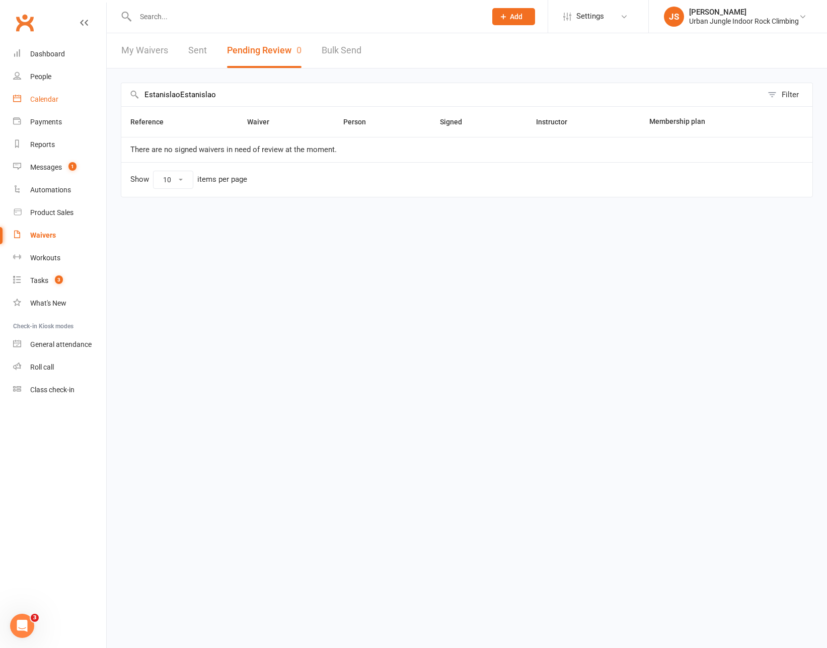
drag, startPoint x: 215, startPoint y: 98, endPoint x: 99, endPoint y: 98, distance: 115.8
click at [99, 98] on ui-view "Prospect Member Non-attending contact Class / event Appointment Task Membership…" at bounding box center [413, 114] width 827 height 223
paste input "text"
drag, startPoint x: 192, startPoint y: 97, endPoint x: 105, endPoint y: 97, distance: 87.6
click at [105, 97] on ui-view "Prospect Member Non-attending contact Class / event Appointment Task Membership…" at bounding box center [413, 114] width 827 height 223
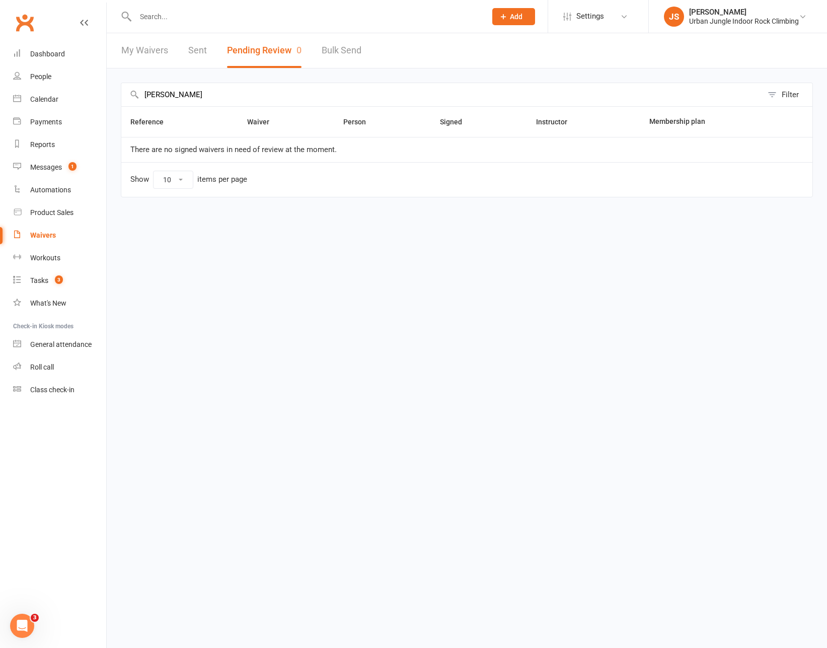
paste input "Fitzgerald"
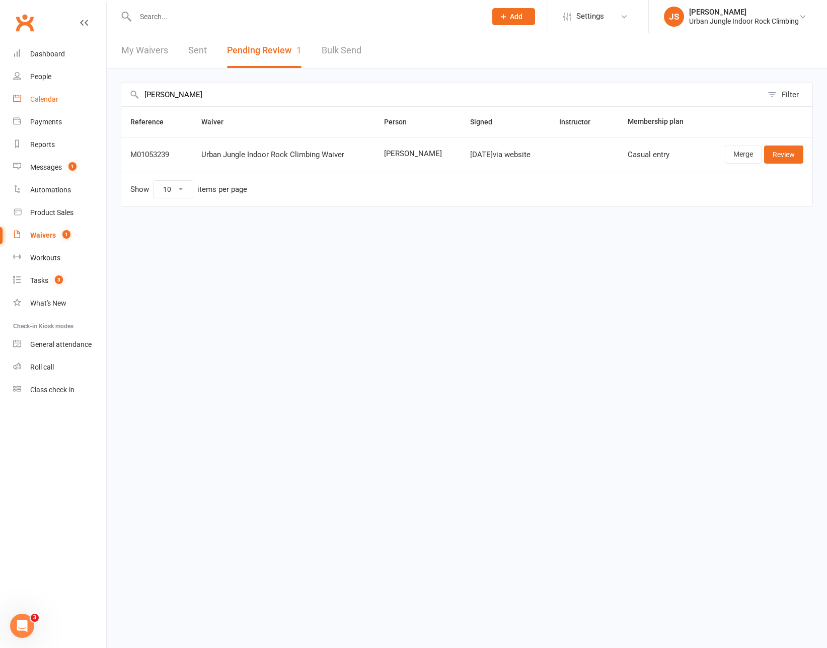
drag, startPoint x: 163, startPoint y: 97, endPoint x: 105, endPoint y: 99, distance: 57.9
click at [105, 99] on ui-view "Prospect Member Non-attending contact Class / event Appointment Task Membership…" at bounding box center [413, 119] width 827 height 233
paste input "Gebreselassie"
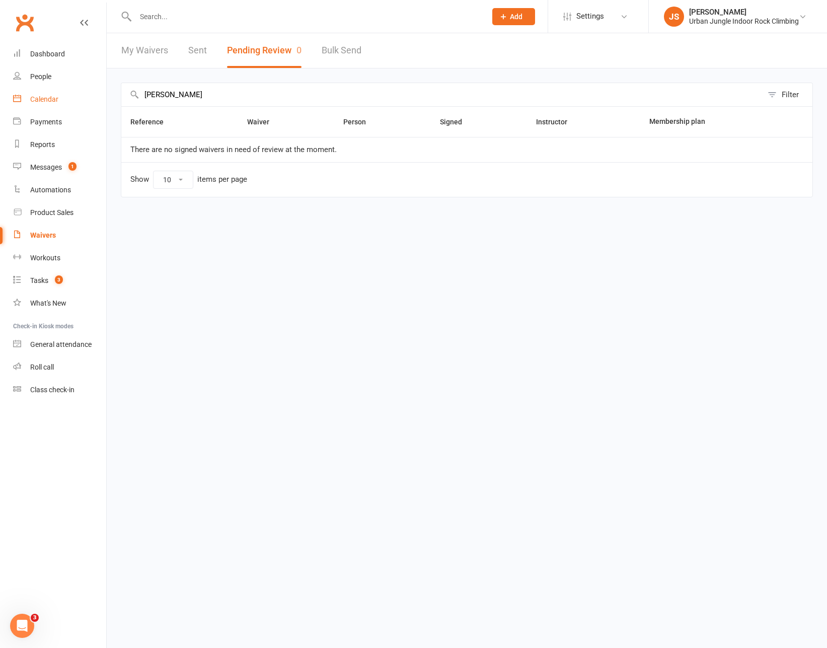
drag, startPoint x: 200, startPoint y: 94, endPoint x: 98, endPoint y: 94, distance: 102.7
click at [98, 94] on ui-view "Prospect Member Non-attending contact Class / event Appointment Task Membership…" at bounding box center [413, 114] width 827 height 223
paste input "Hayward"
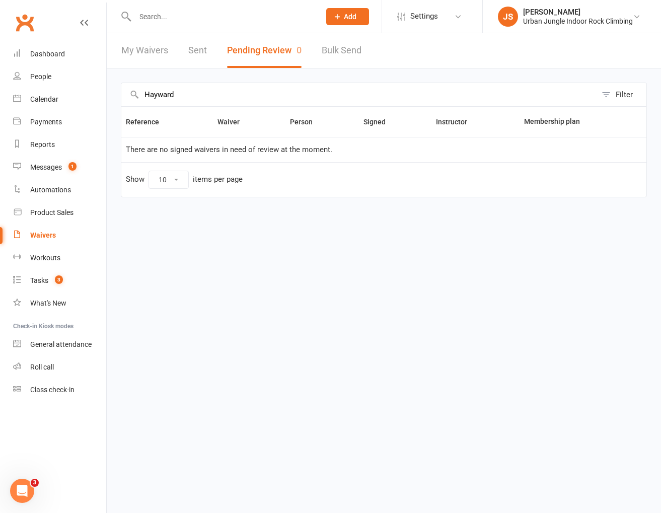
click at [81, 22] on icon at bounding box center [84, 23] width 8 height 8
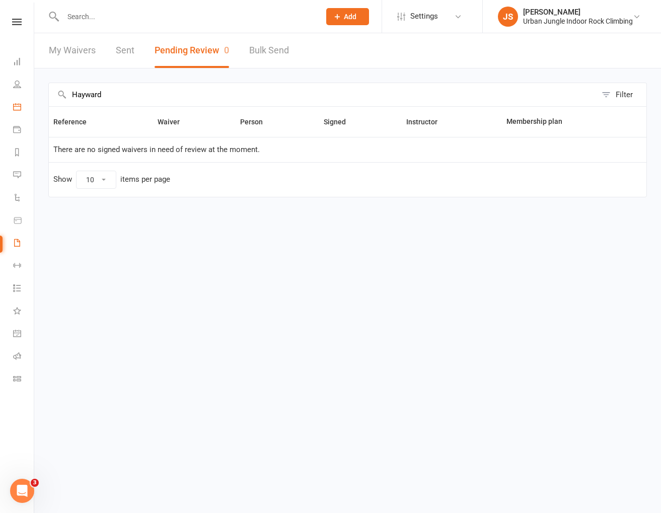
drag, startPoint x: 113, startPoint y: 95, endPoint x: 20, endPoint y: 96, distance: 93.7
click at [20, 96] on ui-view "Prospect Member Non-attending contact Class / event Appointment Task Membership…" at bounding box center [330, 114] width 661 height 223
paste input "Niugini"
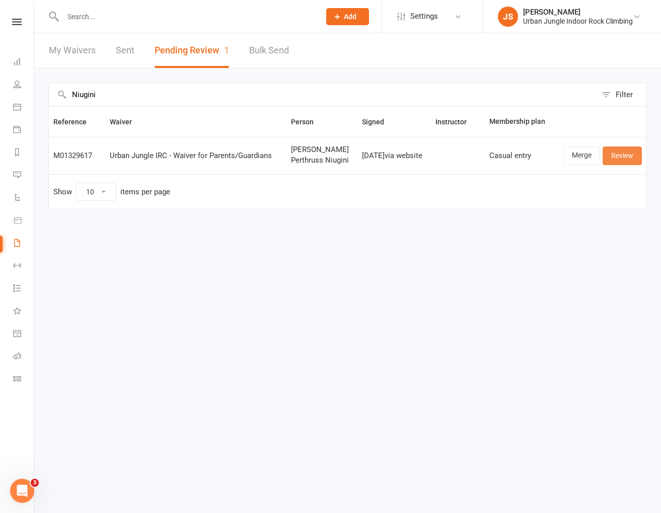
type input "Niugini"
click at [630, 158] on link "Review" at bounding box center [622, 156] width 39 height 18
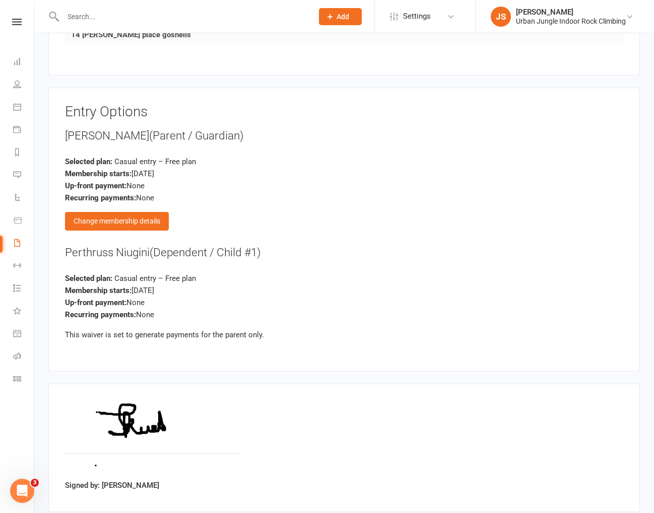
scroll to position [1064, 0]
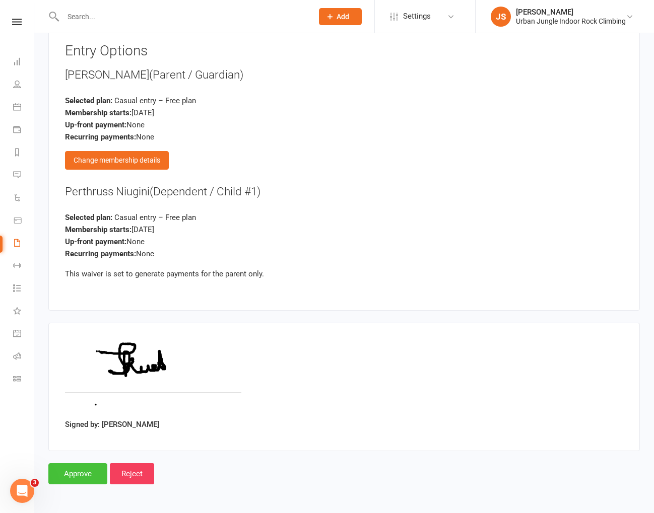
click at [81, 477] on input "Approve" at bounding box center [77, 473] width 59 height 21
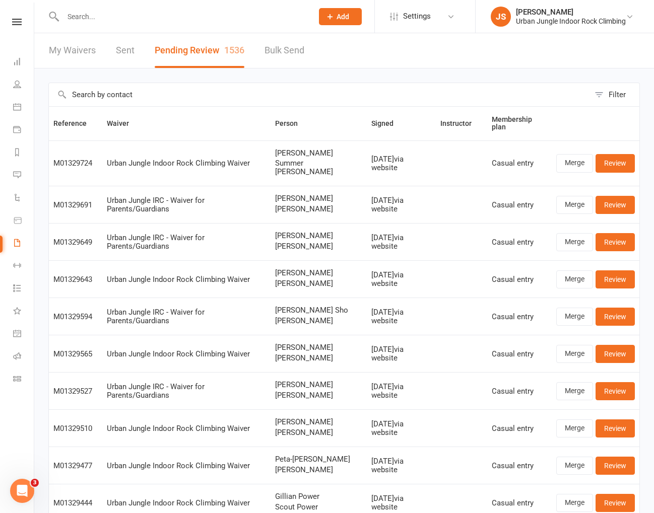
click at [132, 97] on input "text" at bounding box center [319, 94] width 540 height 23
paste input "Harsimran"
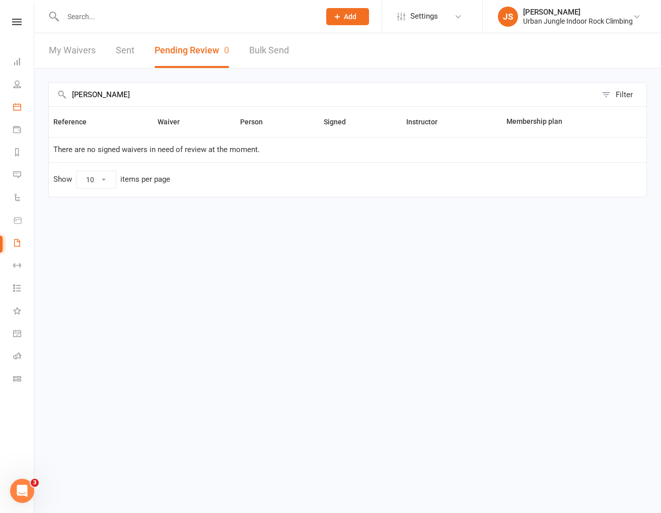
drag, startPoint x: 93, startPoint y: 98, endPoint x: 13, endPoint y: 98, distance: 80.6
click at [13, 98] on ui-view "Prospect Member Non-attending contact Class / event Appointment Task Membership…" at bounding box center [330, 114] width 661 height 223
paste input "Stockdale"
click at [90, 94] on input "Stockdale" at bounding box center [323, 94] width 548 height 23
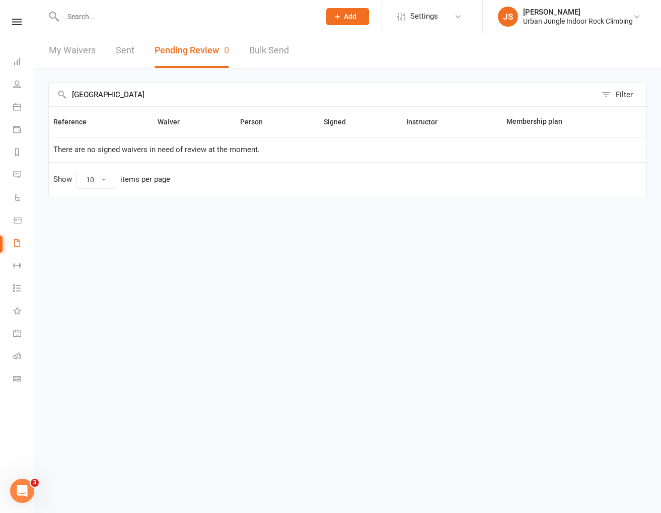
paste input "Lewis"
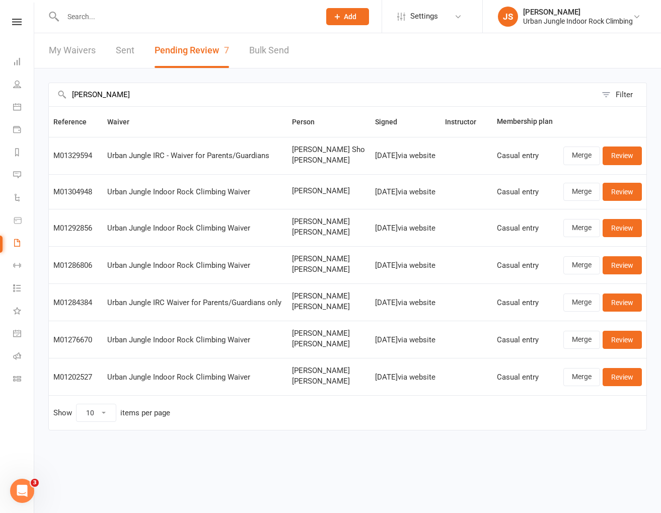
type input "Lewis"
drag, startPoint x: 326, startPoint y: 160, endPoint x: 291, endPoint y: 159, distance: 34.8
click at [292, 159] on span "[PERSON_NAME]" at bounding box center [329, 160] width 74 height 9
copy span "[PERSON_NAME]"
click at [620, 151] on link "Review" at bounding box center [622, 156] width 39 height 18
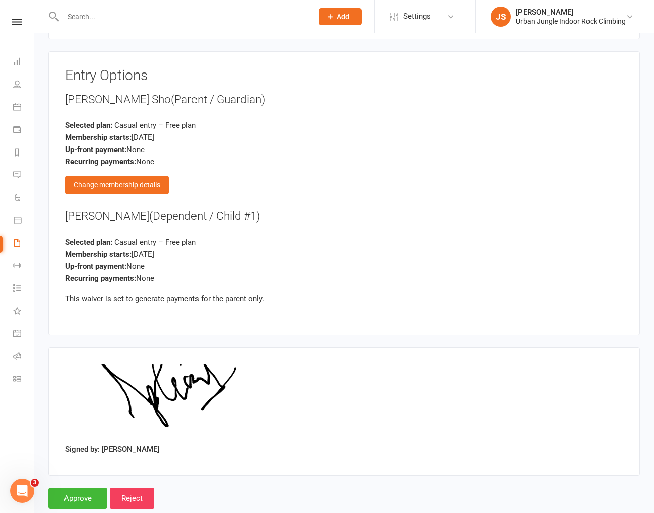
scroll to position [1064, 0]
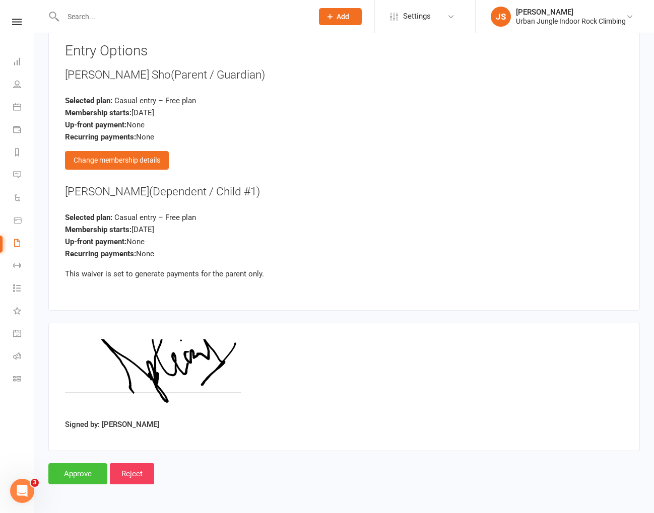
click at [85, 470] on input "Approve" at bounding box center [77, 473] width 59 height 21
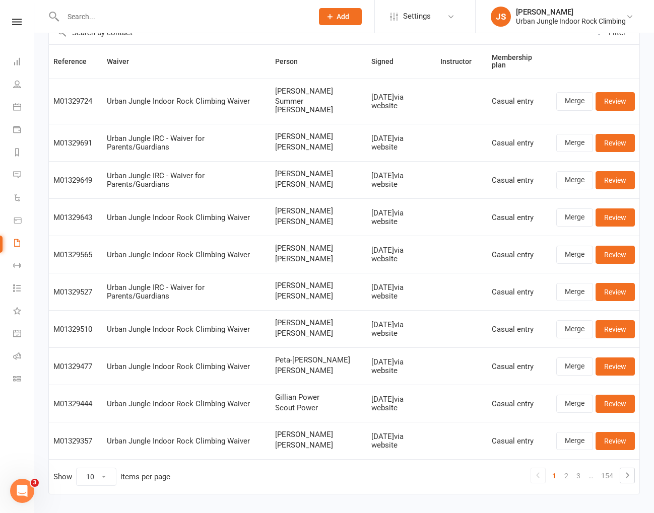
scroll to position [86, 0]
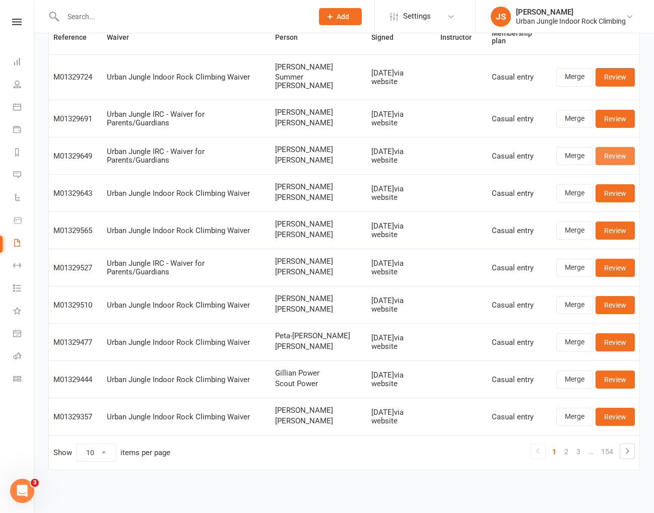
click at [605, 150] on link "Review" at bounding box center [614, 156] width 39 height 18
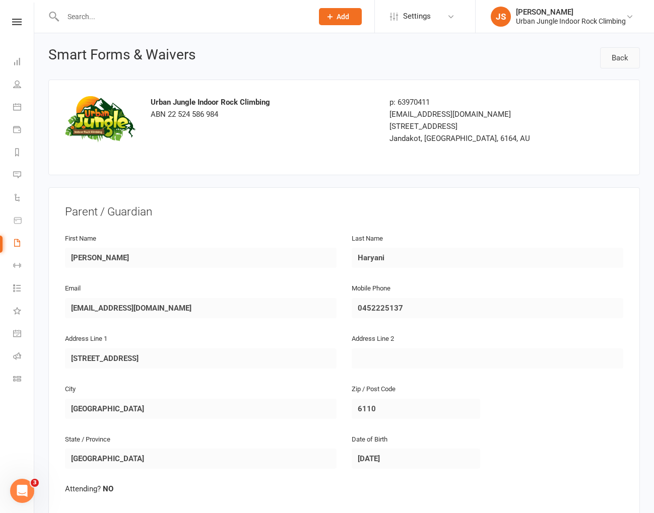
click at [615, 62] on link "Back" at bounding box center [620, 57] width 40 height 21
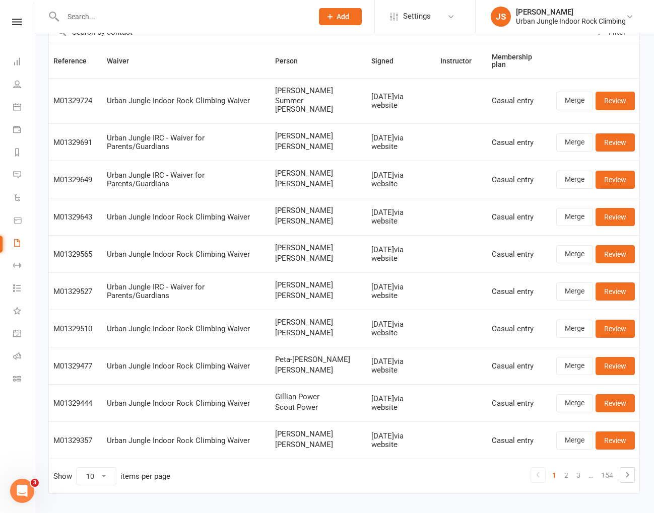
scroll to position [86, 0]
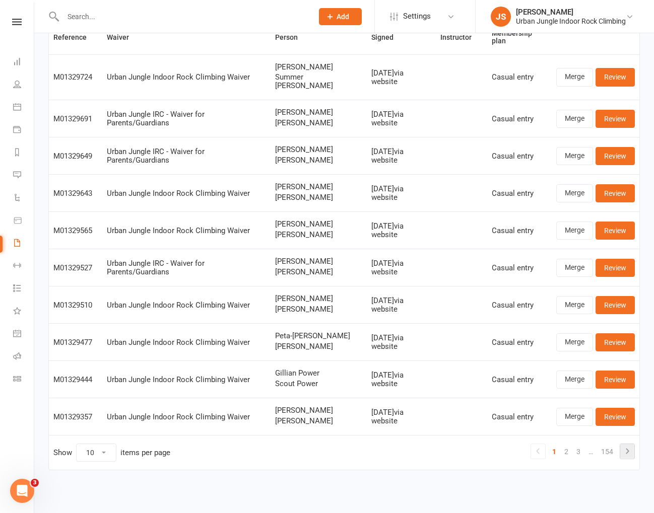
click at [629, 451] on icon at bounding box center [627, 451] width 12 height 12
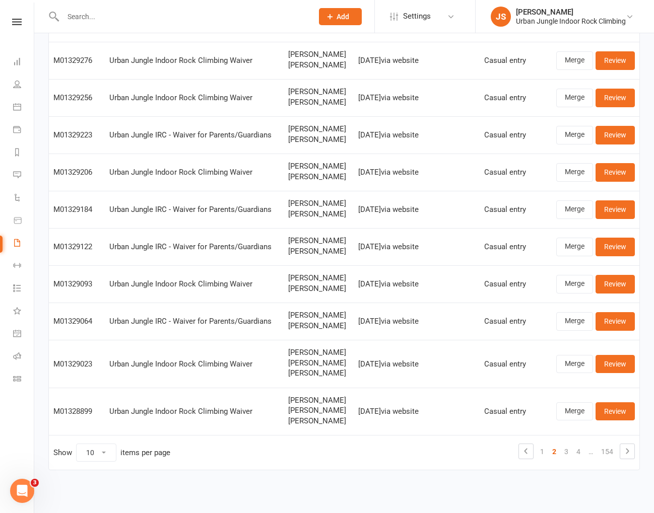
scroll to position [115, 0]
click at [630, 450] on icon at bounding box center [627, 451] width 12 height 12
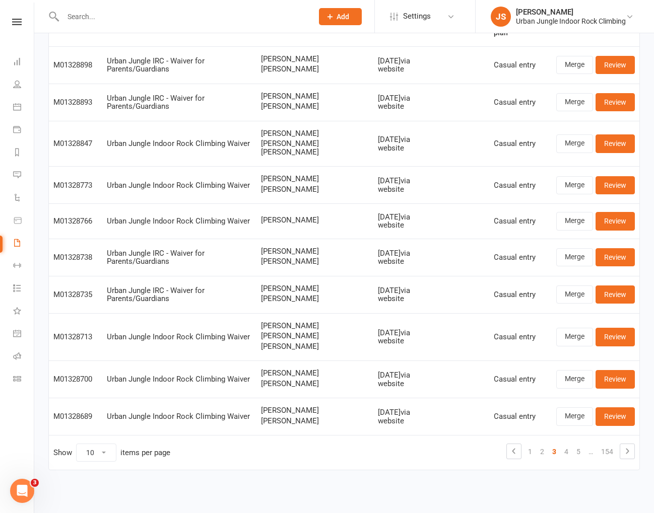
scroll to position [103, 0]
click at [628, 454] on icon at bounding box center [627, 451] width 12 height 12
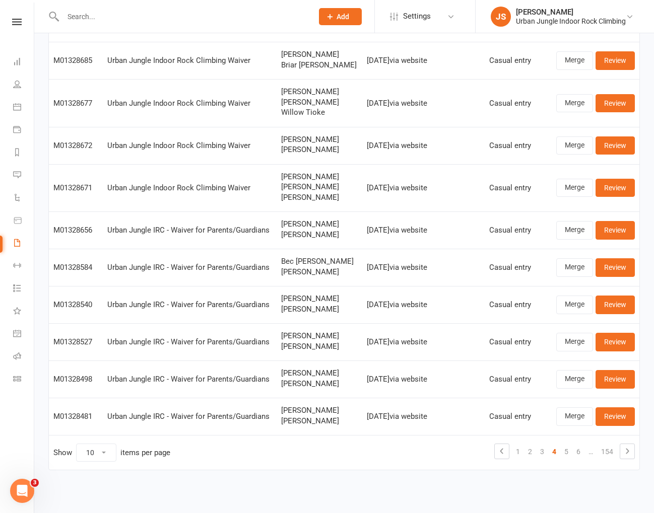
scroll to position [107, 0]
click at [626, 450] on icon at bounding box center [627, 451] width 12 height 12
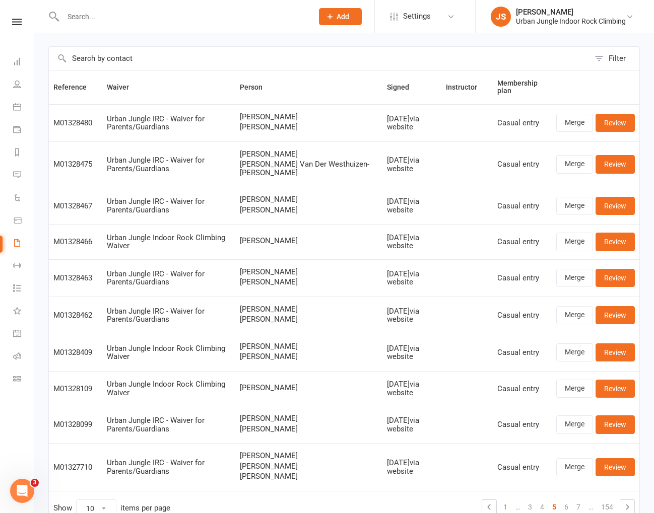
scroll to position [0, 0]
